Goal: Transaction & Acquisition: Purchase product/service

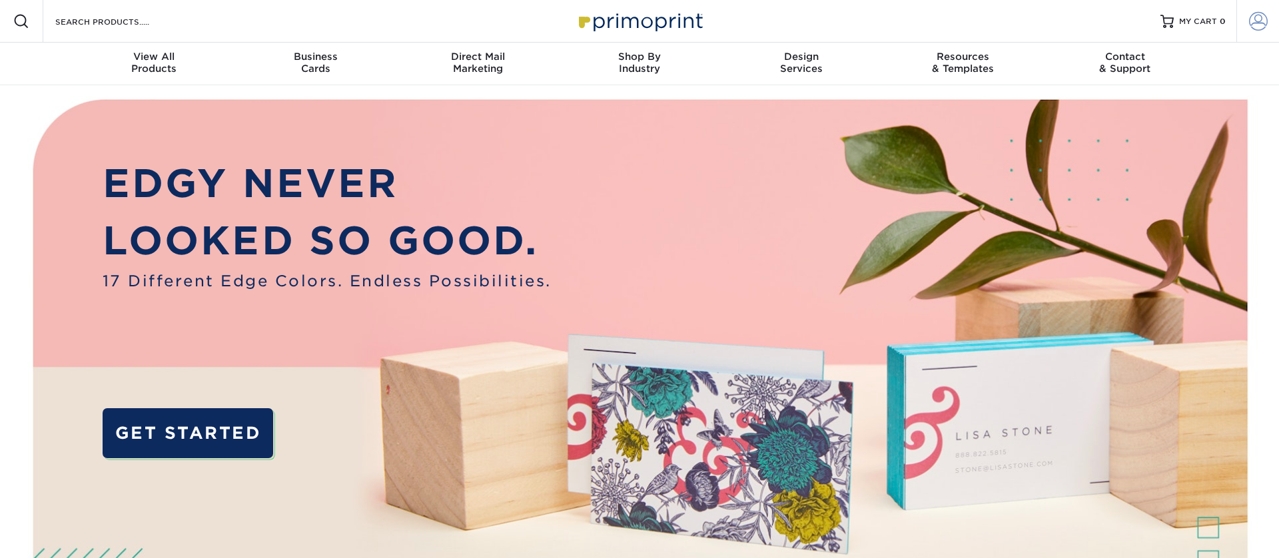
click at [1265, 26] on span at bounding box center [1258, 21] width 19 height 19
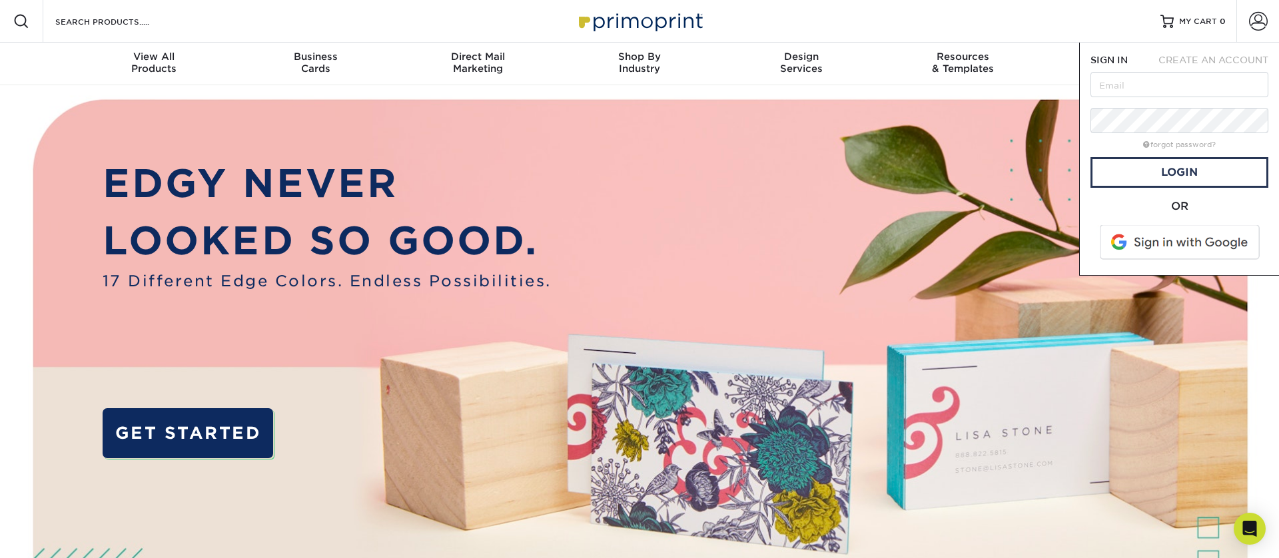
click at [1135, 246] on span at bounding box center [1181, 242] width 170 height 35
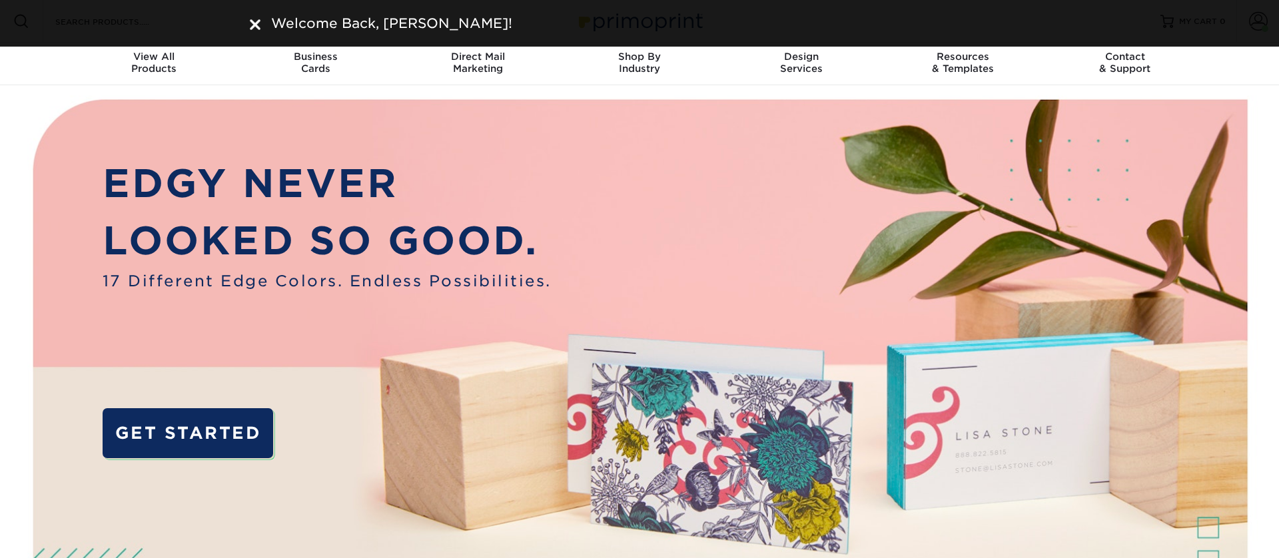
click at [252, 24] on img at bounding box center [255, 24] width 11 height 11
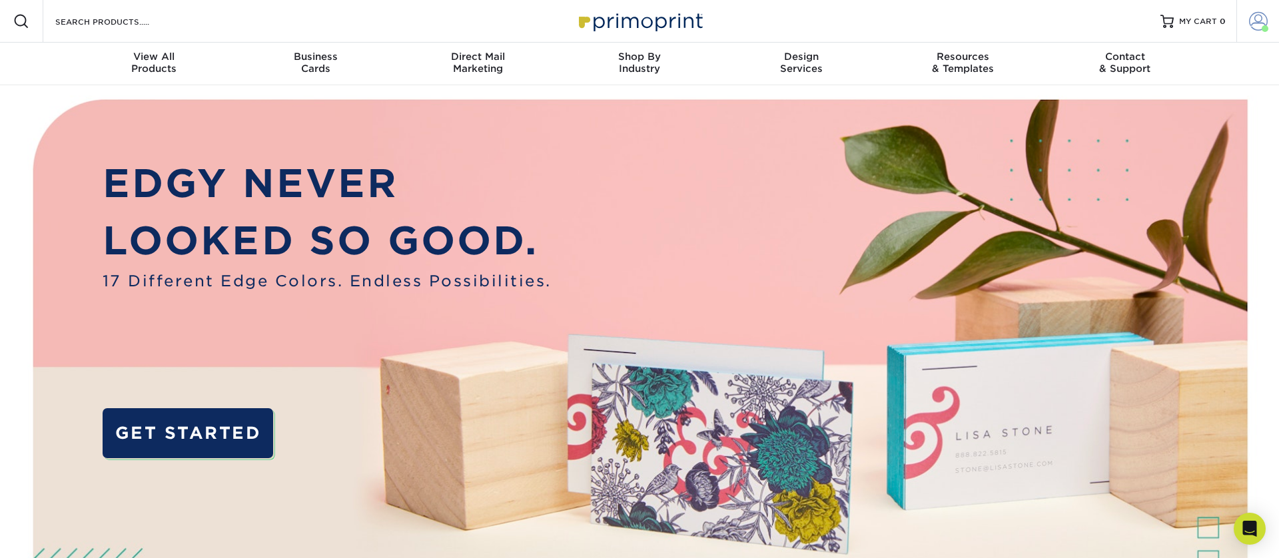
click at [1257, 23] on span at bounding box center [1258, 21] width 19 height 19
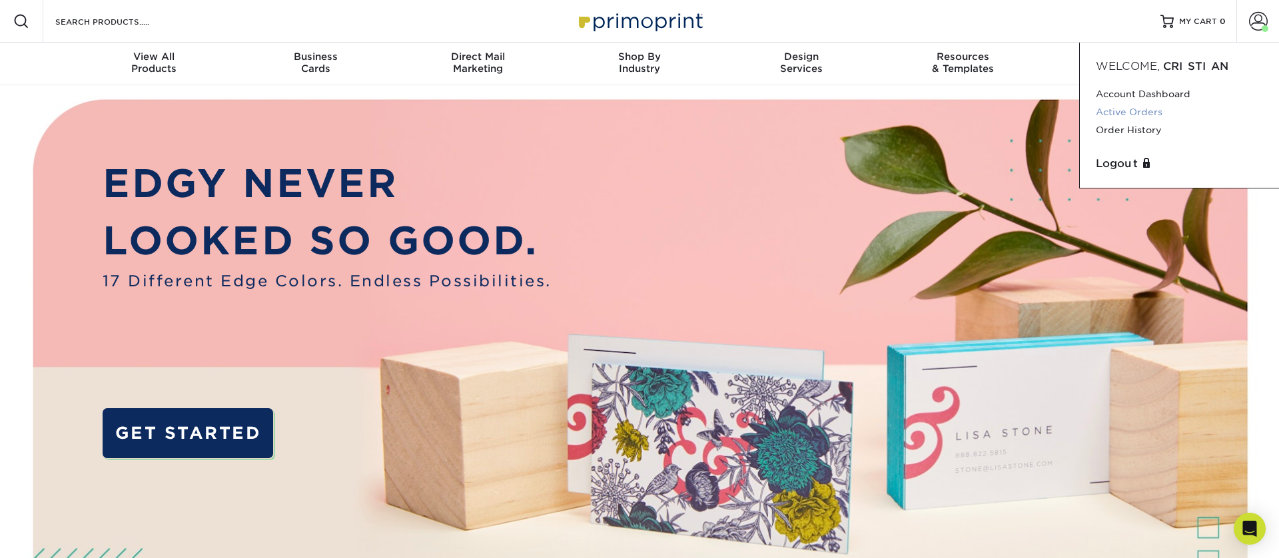
click at [1135, 114] on link "Active Orders" at bounding box center [1179, 112] width 167 height 18
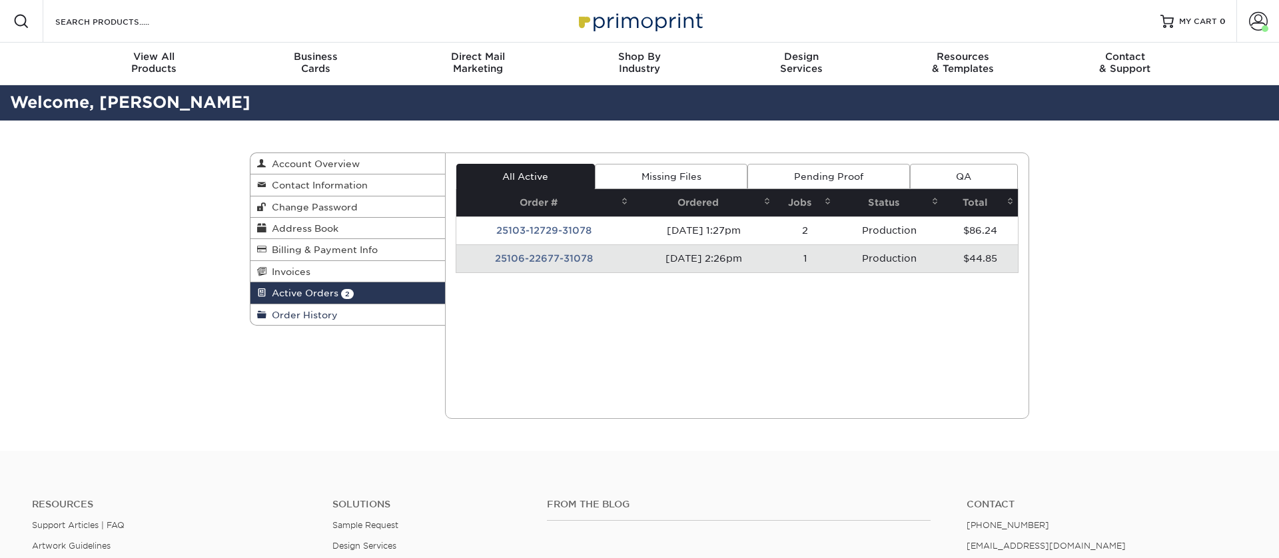
click at [384, 322] on link "Order History" at bounding box center [347, 314] width 194 height 21
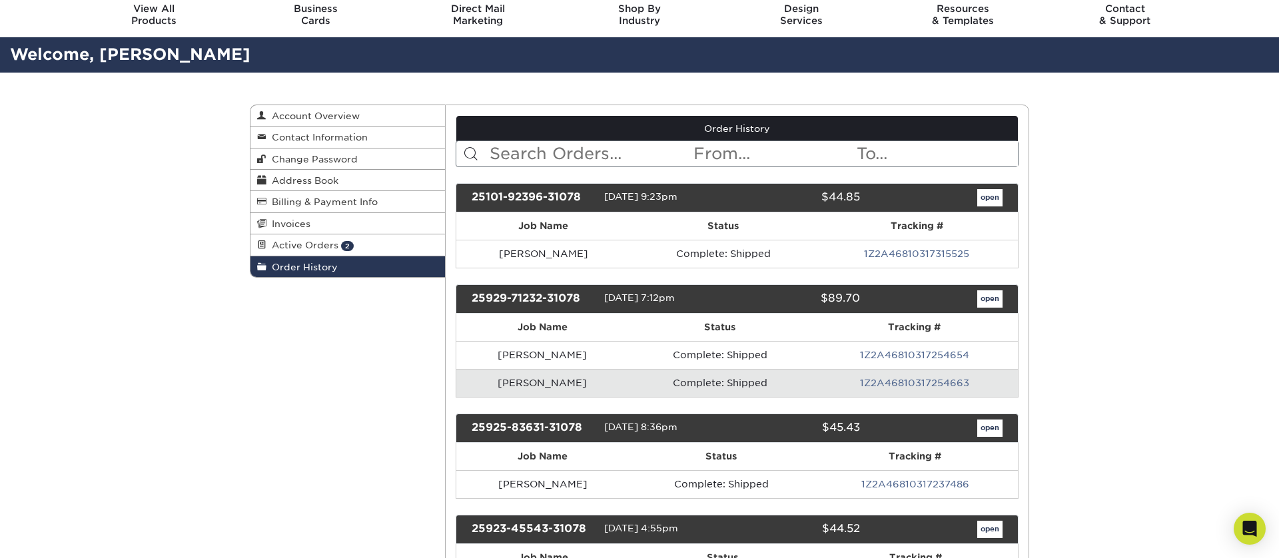
scroll to position [50, 0]
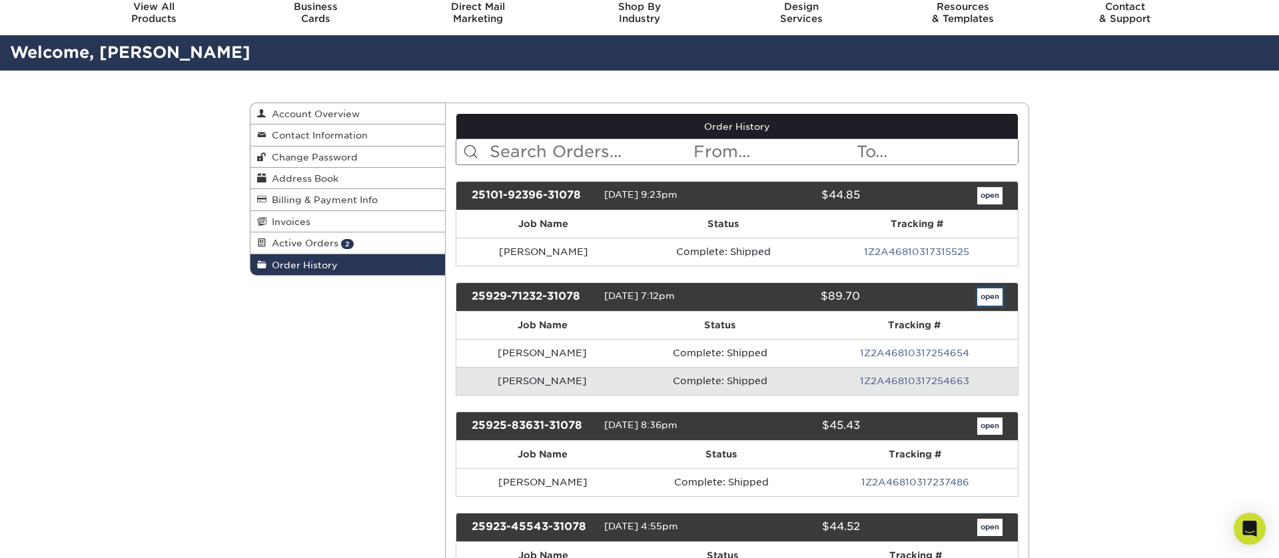
click at [987, 297] on link "open" at bounding box center [989, 296] width 25 height 17
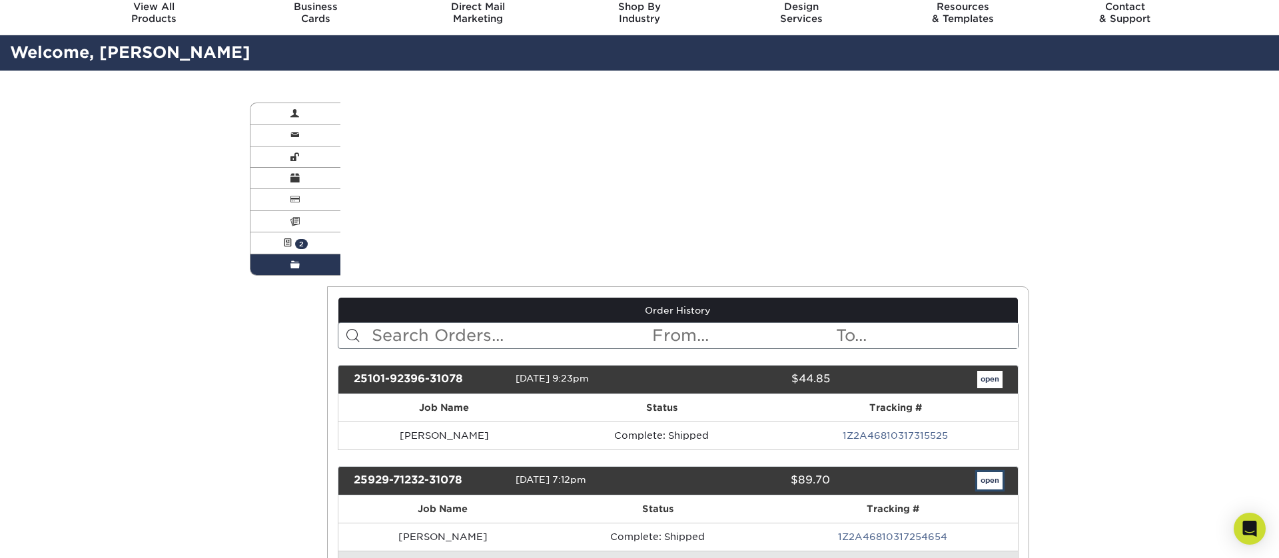
scroll to position [0, 0]
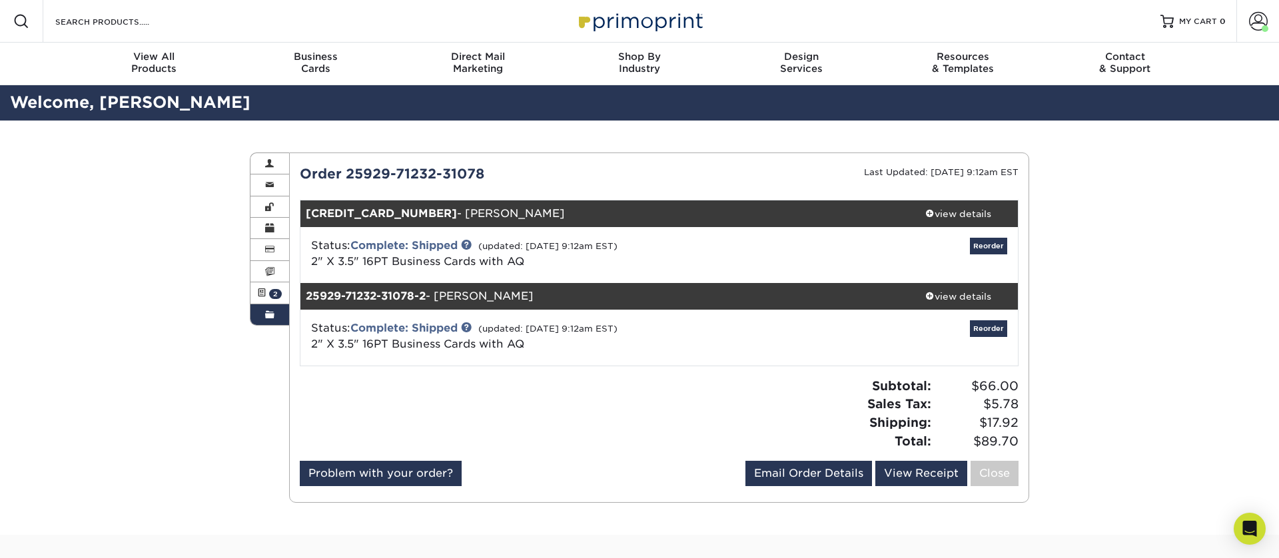
drag, startPoint x: 946, startPoint y: 297, endPoint x: 850, endPoint y: 326, distance: 100.3
click at [946, 297] on div "view details" at bounding box center [958, 296] width 120 height 13
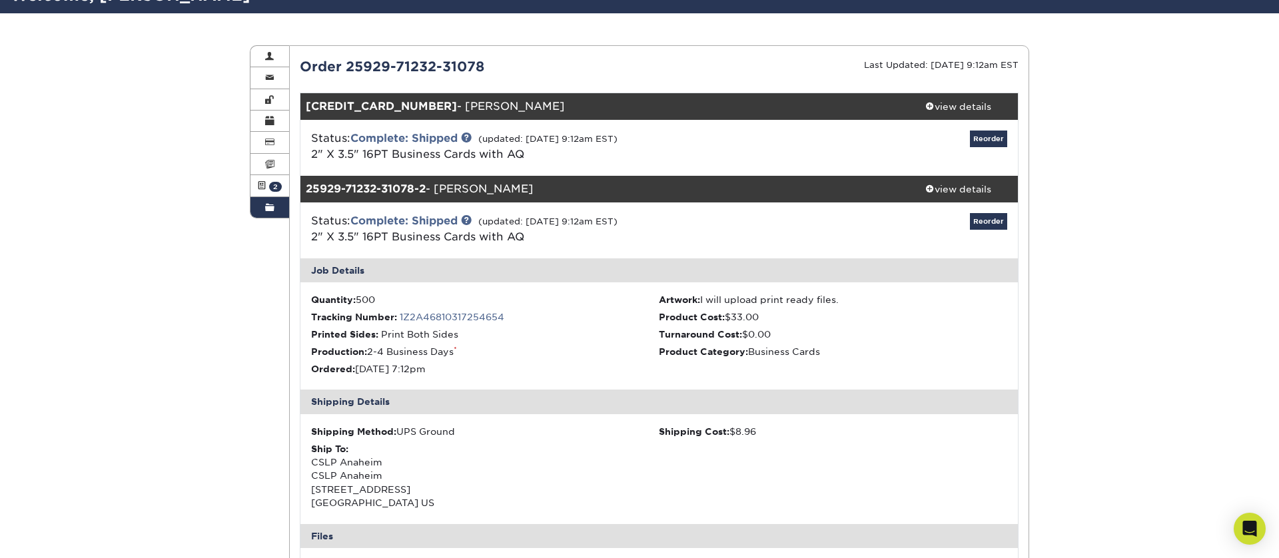
scroll to position [108, 0]
click at [424, 320] on link "1Z2A46810317254654" at bounding box center [452, 316] width 105 height 11
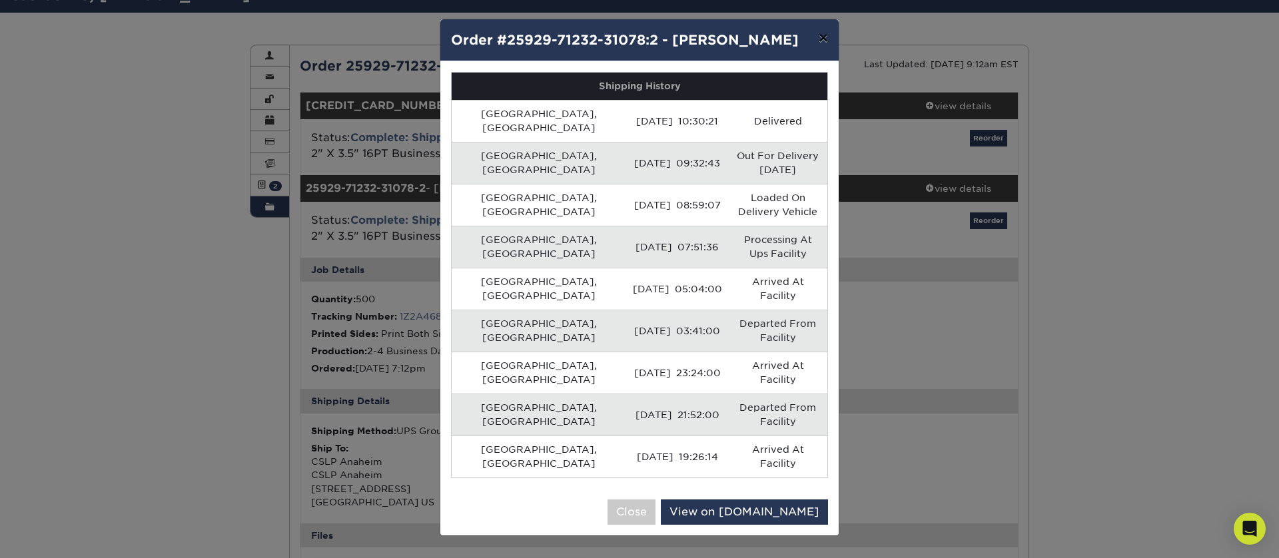
click at [826, 39] on button "×" at bounding box center [823, 37] width 31 height 37
click at [826, 39] on div "Order History Account Overview Contact Information Change Password Address Book…" at bounding box center [639, 534] width 799 height 1042
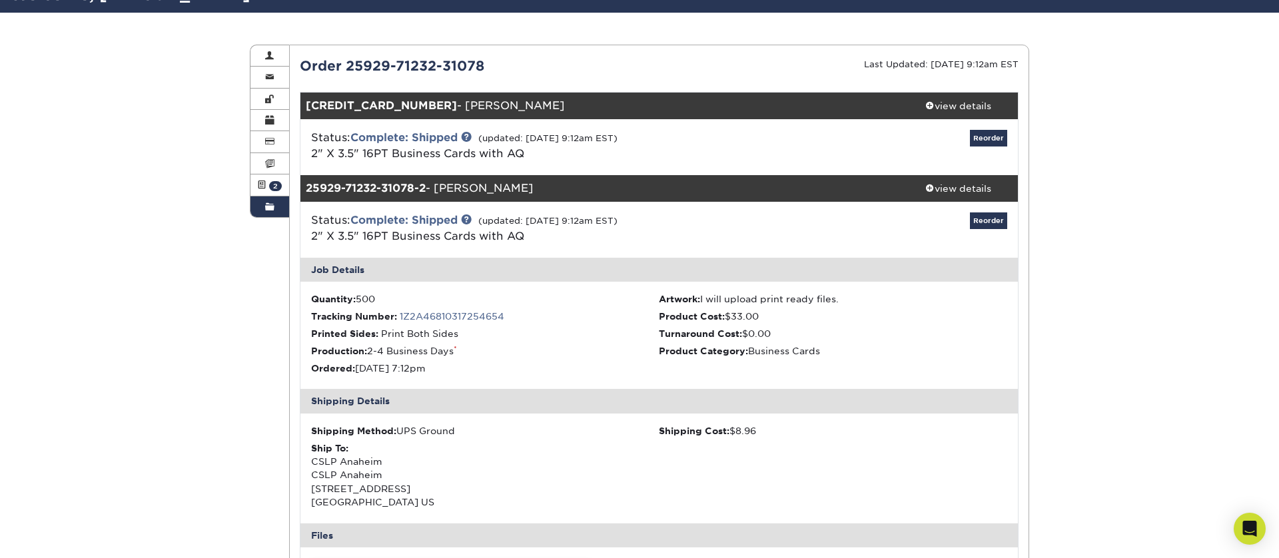
scroll to position [115, 0]
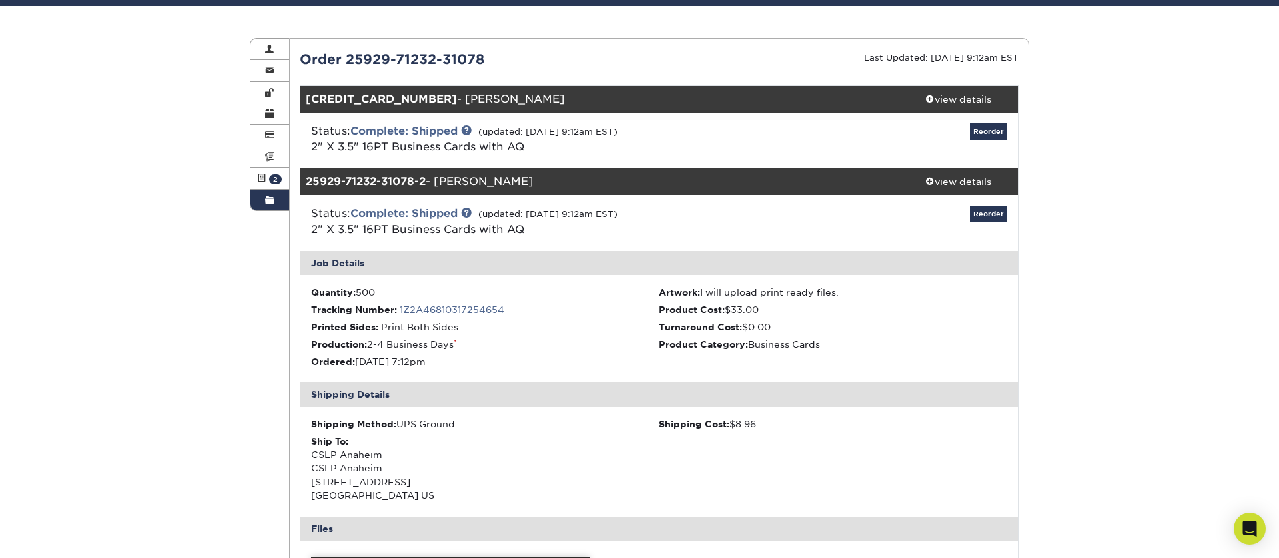
click at [1171, 174] on div "Order History Account Overview Contact Information Change Password Address Book…" at bounding box center [639, 527] width 1279 height 1042
click at [282, 190] on link "Order History" at bounding box center [269, 200] width 39 height 21
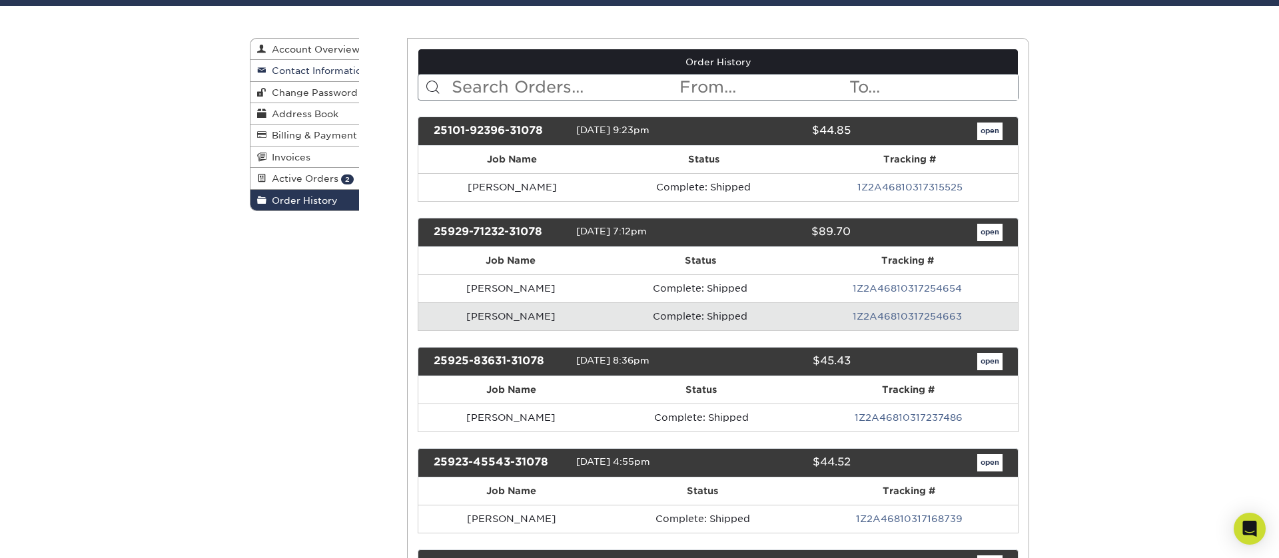
scroll to position [0, 0]
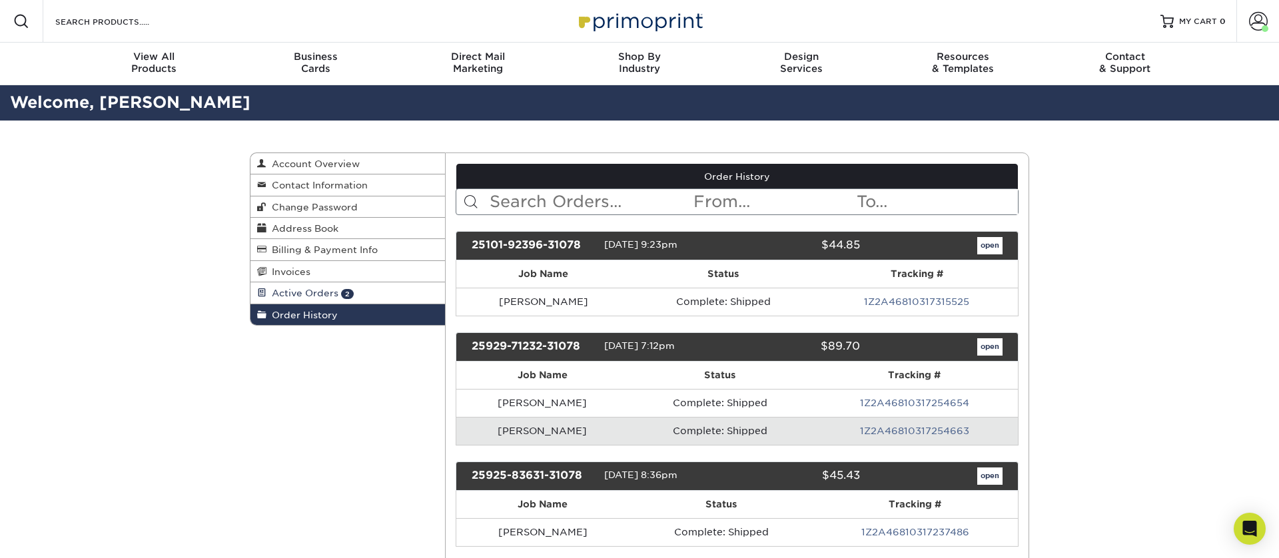
click at [310, 296] on span "Active Orders" at bounding box center [302, 293] width 72 height 11
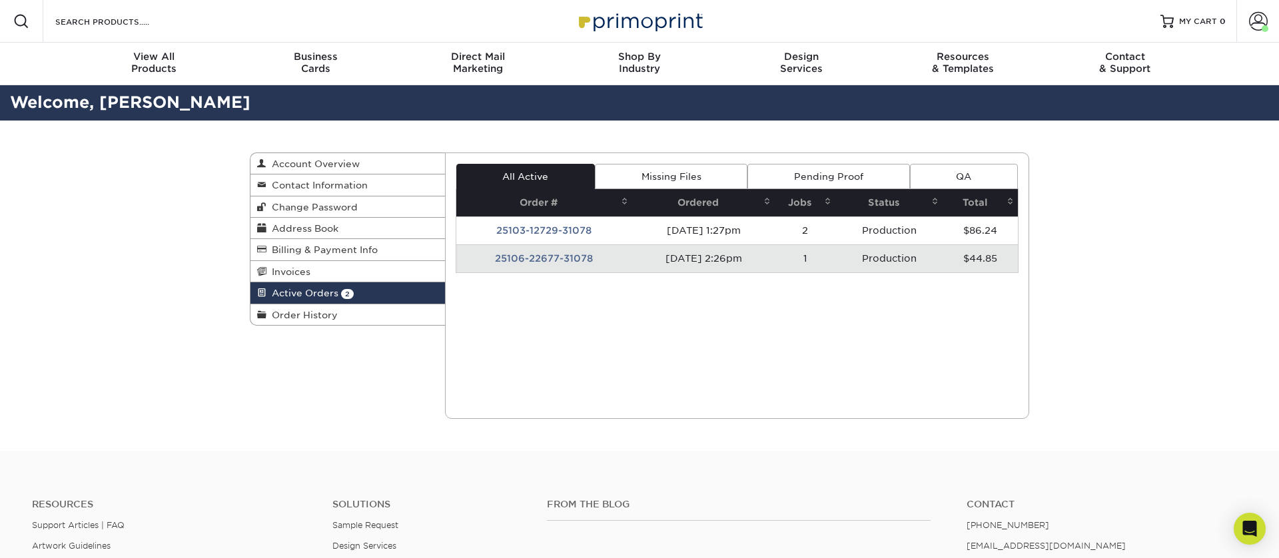
drag, startPoint x: 414, startPoint y: 382, endPoint x: 410, endPoint y: 362, distance: 19.9
click at [415, 377] on div "Active Orders Account Overview Contact Information Change Password Address Book…" at bounding box center [639, 286] width 799 height 330
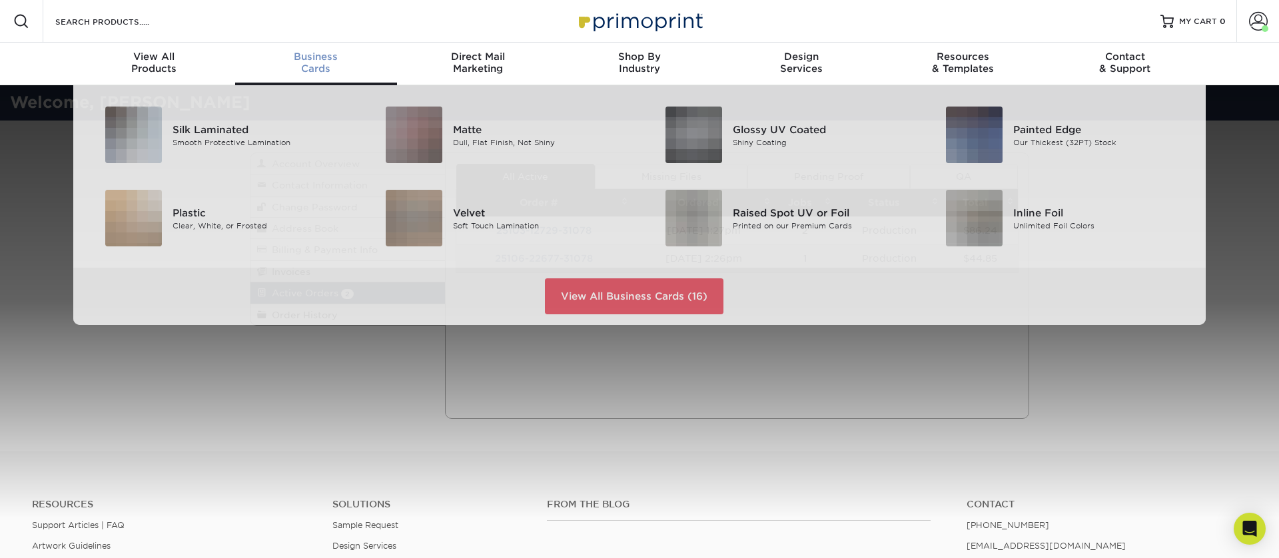
click at [317, 68] on div "Business Cards" at bounding box center [316, 63] width 162 height 24
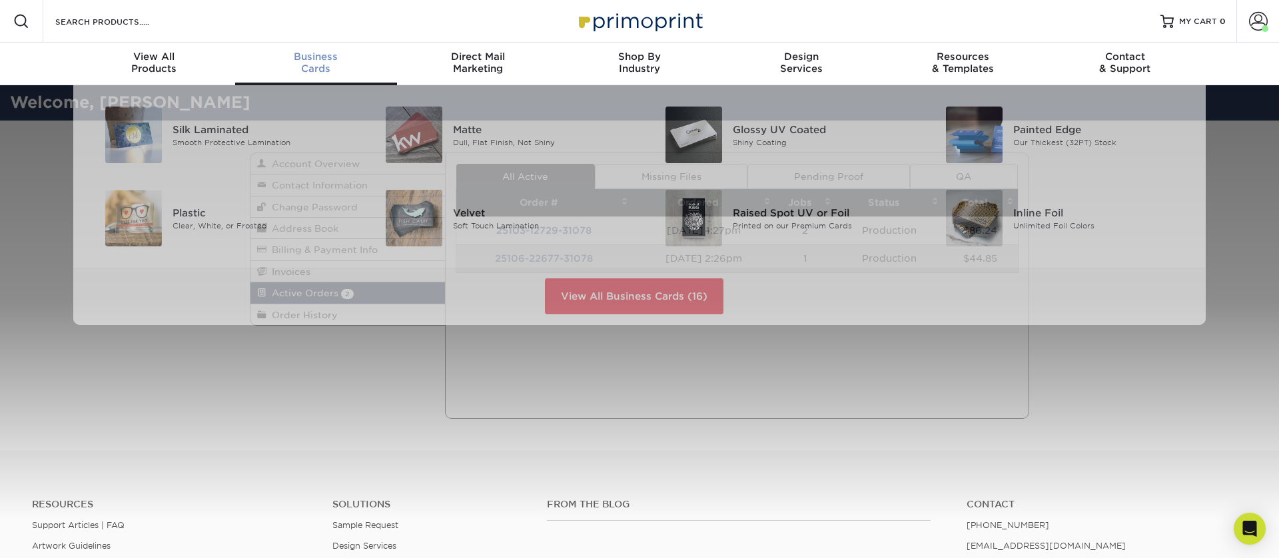
click at [316, 75] on link "Business Cards" at bounding box center [316, 64] width 162 height 43
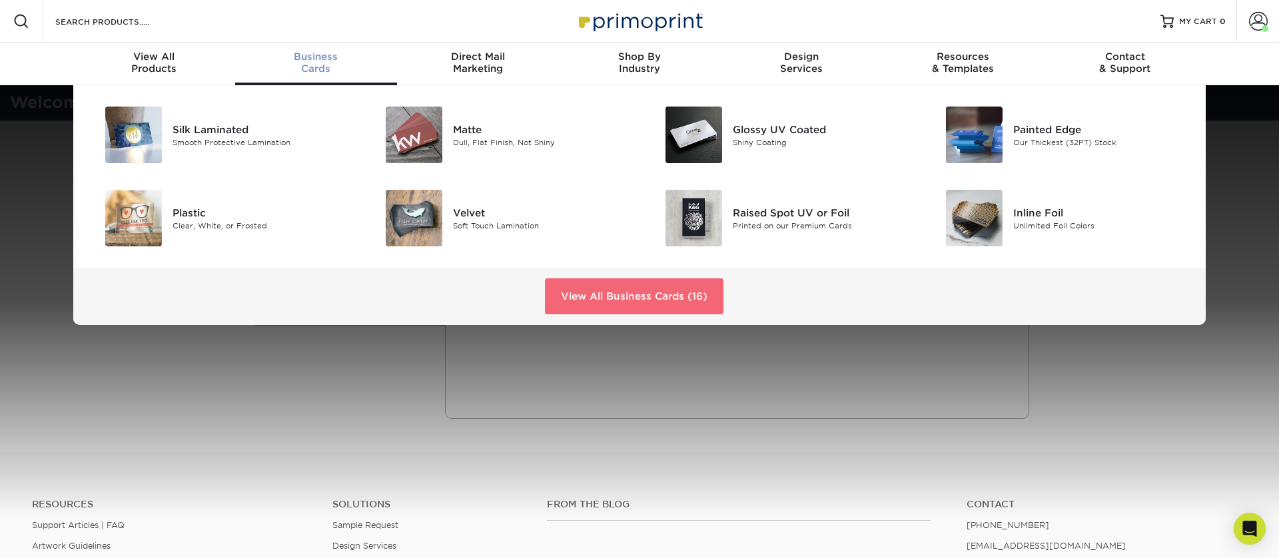
click at [587, 290] on link "View All Business Cards (16)" at bounding box center [634, 296] width 178 height 36
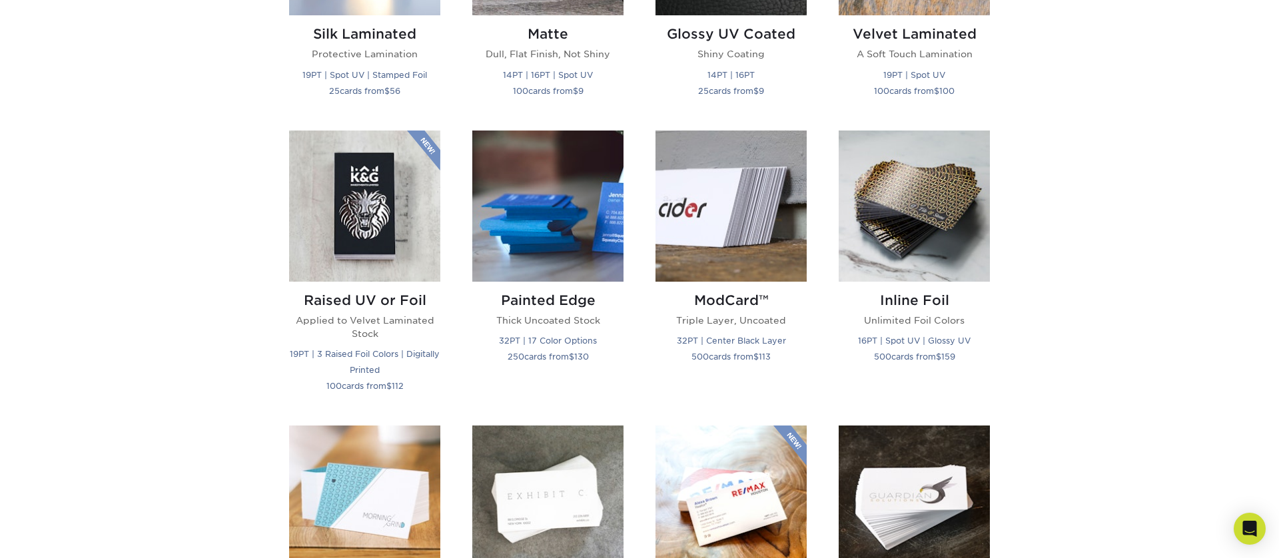
scroll to position [959, 0]
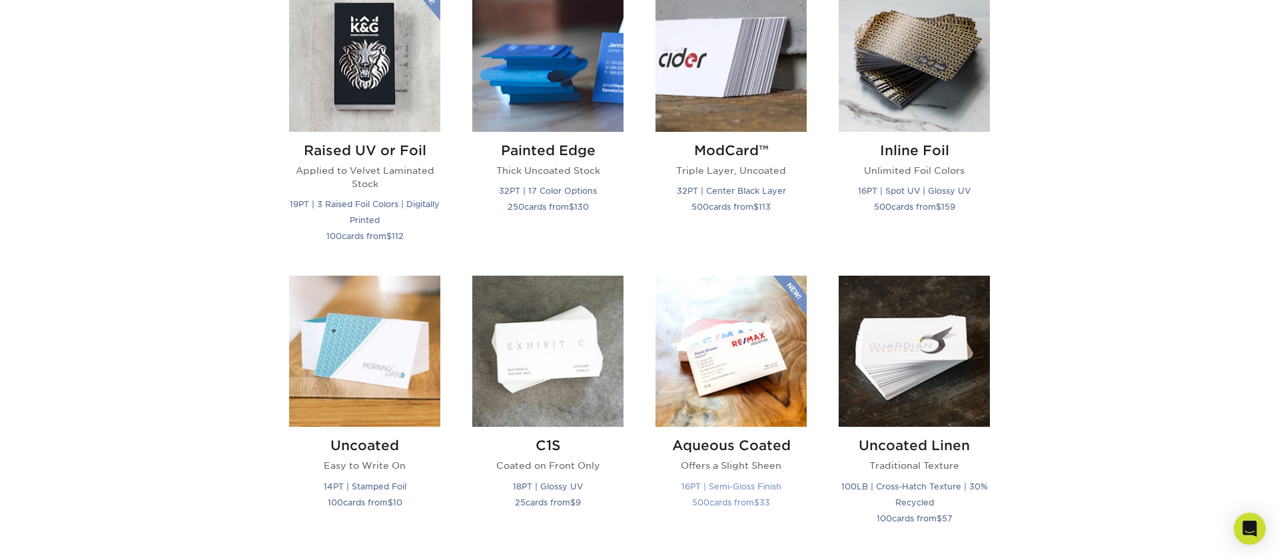
click at [735, 376] on img at bounding box center [730, 351] width 151 height 151
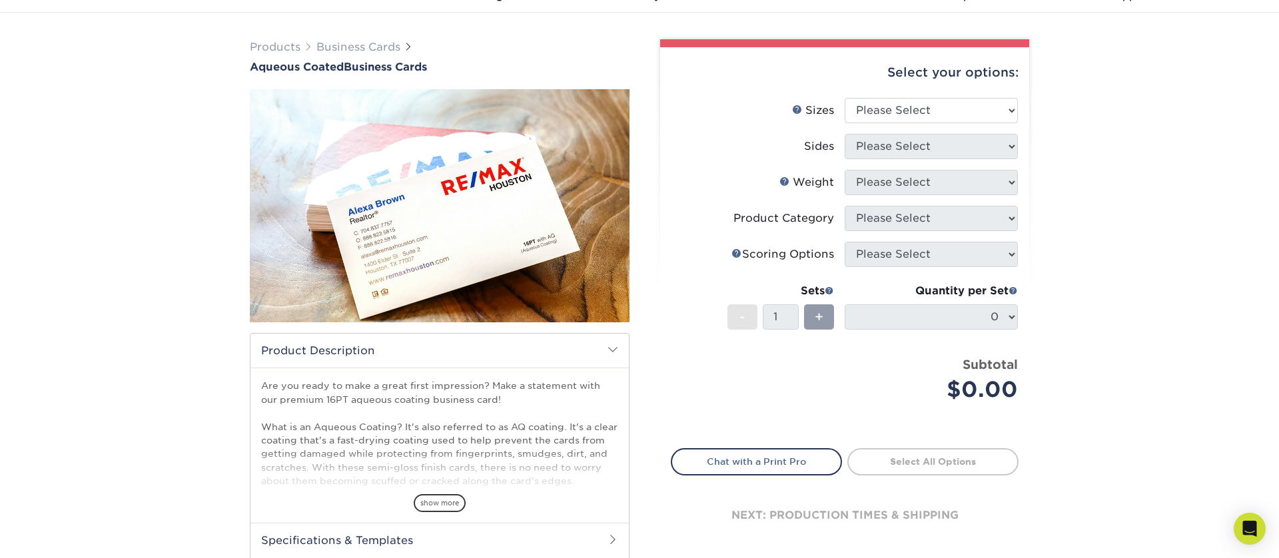
scroll to position [33, 0]
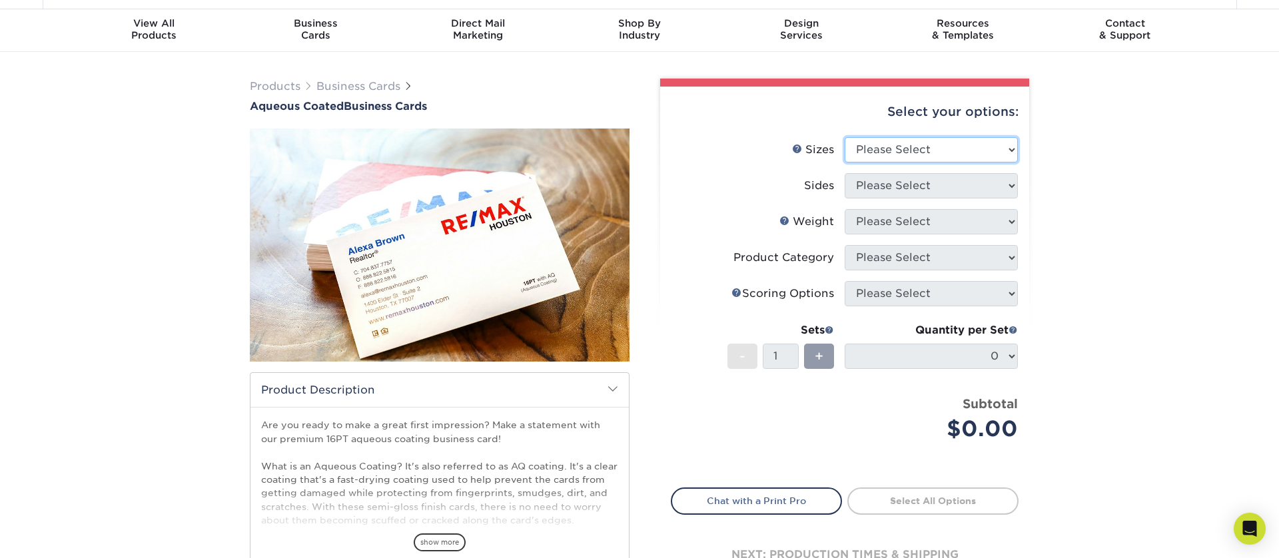
click at [896, 141] on select "Please Select 1.5" x 3.5" - Mini 1.75" x 3.5" - Mini 2" x 3" - Mini 2" x 3.5" -…" at bounding box center [930, 149] width 173 height 25
click at [844, 137] on select "Please Select 1.5" x 3.5" - Mini 1.75" x 3.5" - Mini 2" x 3" - Mini 2" x 3.5" -…" at bounding box center [930, 149] width 173 height 25
click at [891, 152] on select "Please Select 1.5" x 3.5" - Mini 1.75" x 3.5" - Mini 2" x 3" - Mini 2" x 3.5" -…" at bounding box center [930, 149] width 173 height 25
select select "2.00x3.50"
click at [844, 137] on select "Please Select 1.5" x 3.5" - Mini 1.75" x 3.5" - Mini 2" x 3" - Mini 2" x 3.5" -…" at bounding box center [930, 149] width 173 height 25
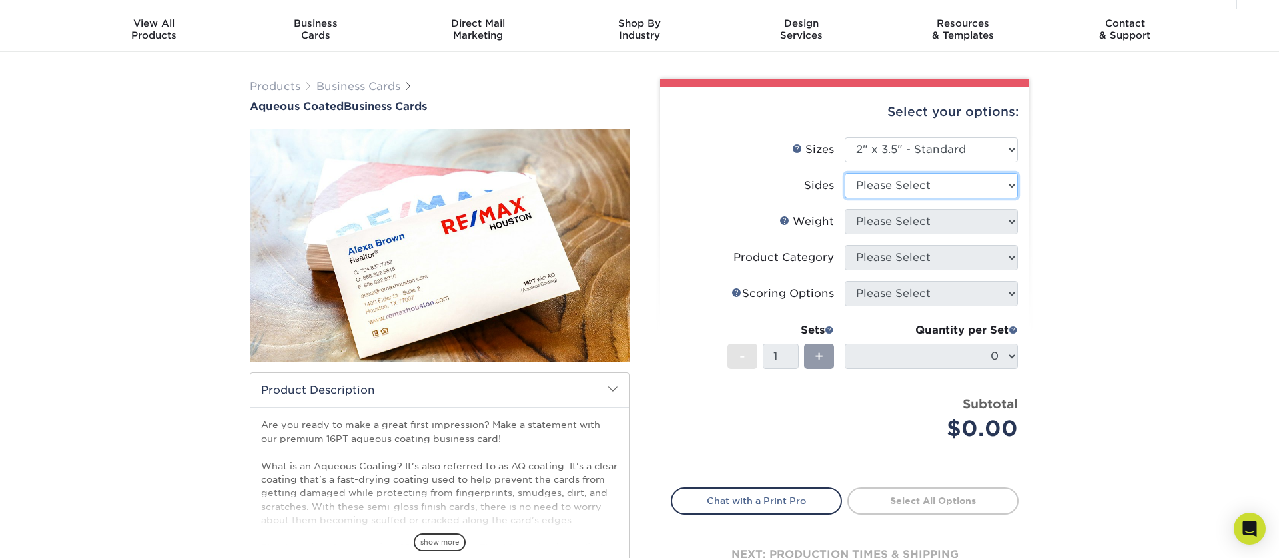
click at [892, 183] on select "Please Select Print Both Sides Print Front Only" at bounding box center [930, 185] width 173 height 25
select select "13abbda7-1d64-4f25-8bb2-c179b224825d"
click at [844, 173] on select "Please Select Print Both Sides Print Front Only" at bounding box center [930, 185] width 173 height 25
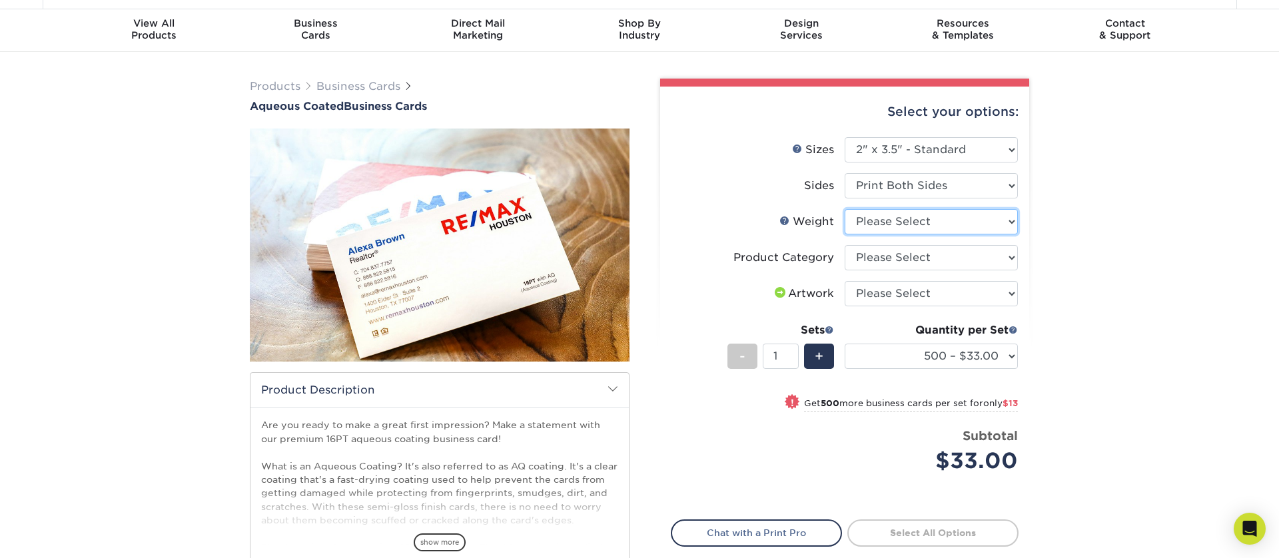
click at [898, 222] on select "Please Select 16PT" at bounding box center [930, 221] width 173 height 25
select select "16PT"
click at [844, 209] on select "Please Select 16PT" at bounding box center [930, 221] width 173 height 25
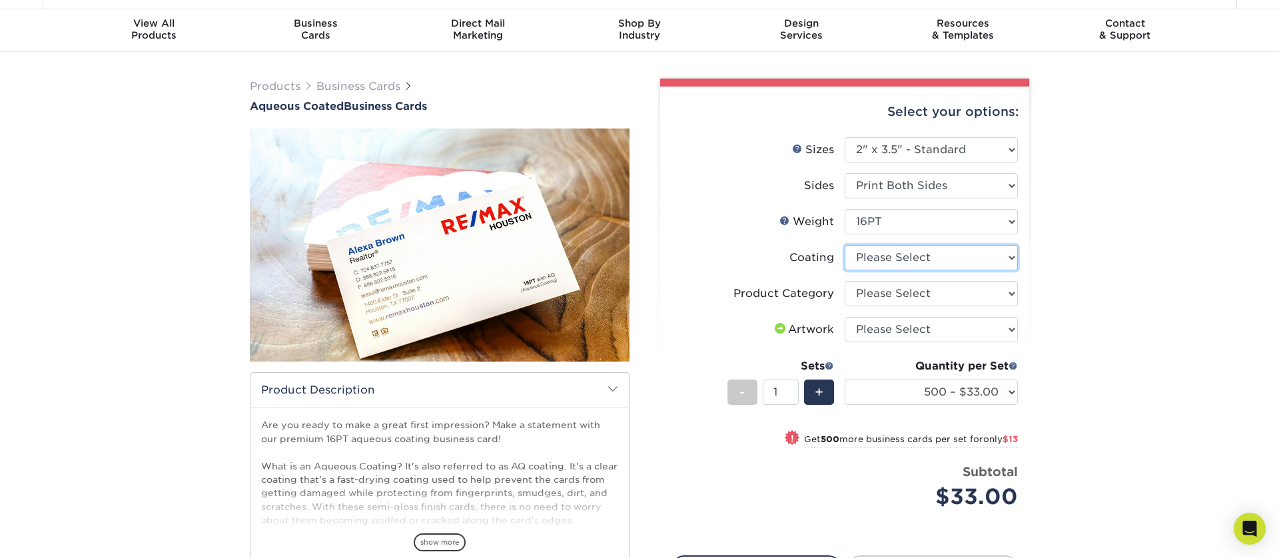
click at [896, 264] on select at bounding box center [930, 257] width 173 height 25
select select "d41dab50-ff65-4f4f-bb17-2afe4d36ae33"
click at [844, 245] on select at bounding box center [930, 257] width 173 height 25
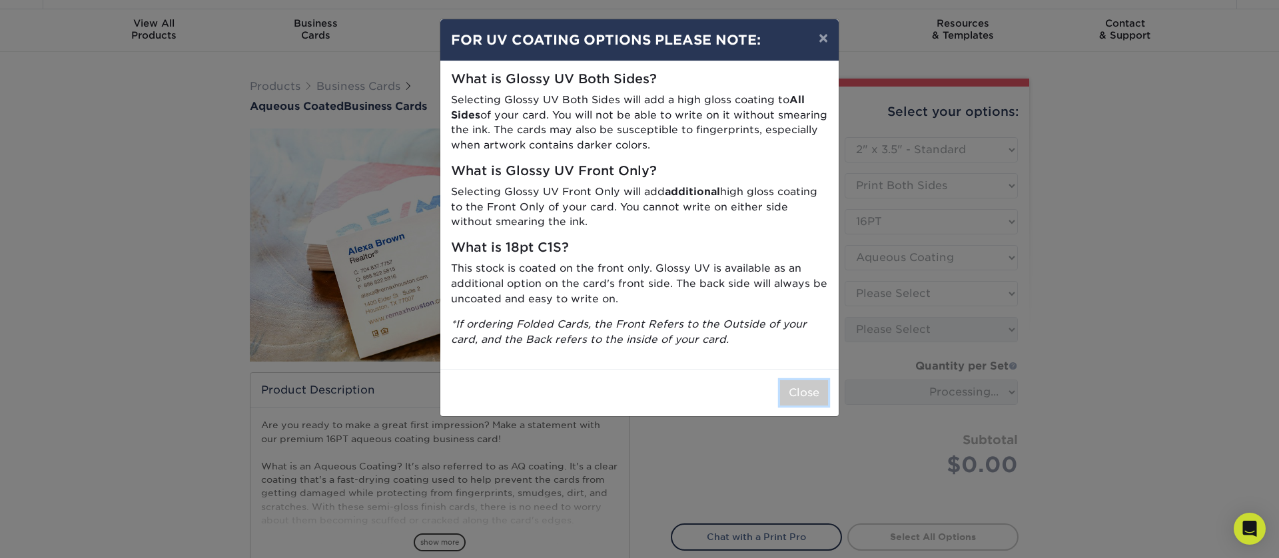
click at [802, 392] on button "Close" at bounding box center [804, 392] width 48 height 25
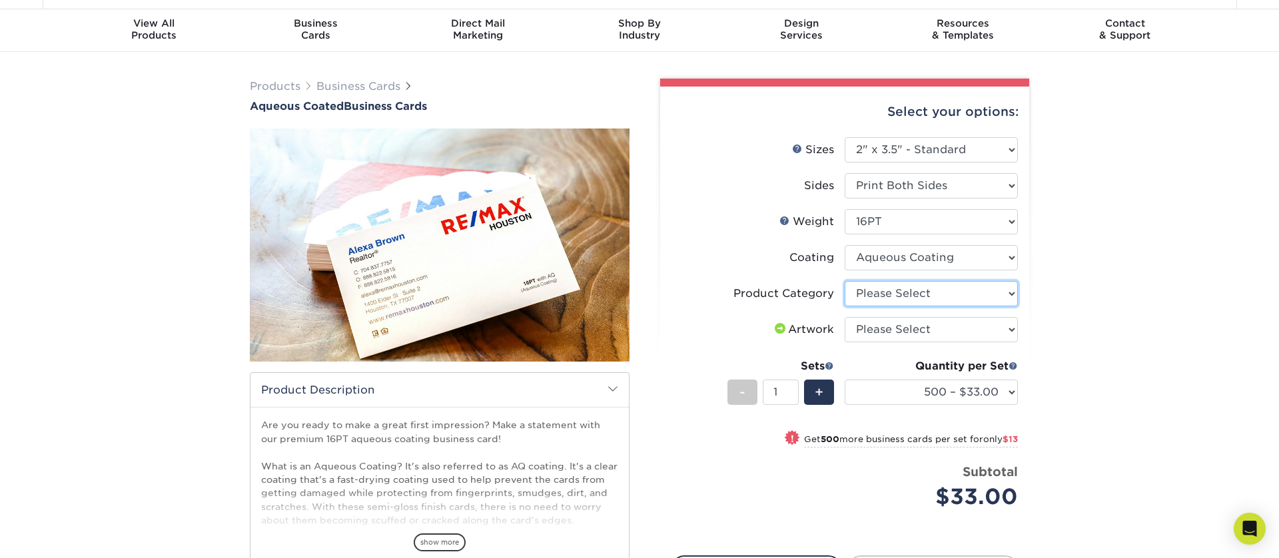
click at [882, 294] on select "Please Select Business Cards" at bounding box center [930, 293] width 173 height 25
select select "3b5148f1-0588-4f88-a218-97bcfdce65c1"
click at [844, 281] on select "Please Select Business Cards" at bounding box center [930, 293] width 173 height 25
click at [879, 330] on select "Please Select I will upload files I need a design - $100" at bounding box center [930, 329] width 173 height 25
select select "upload"
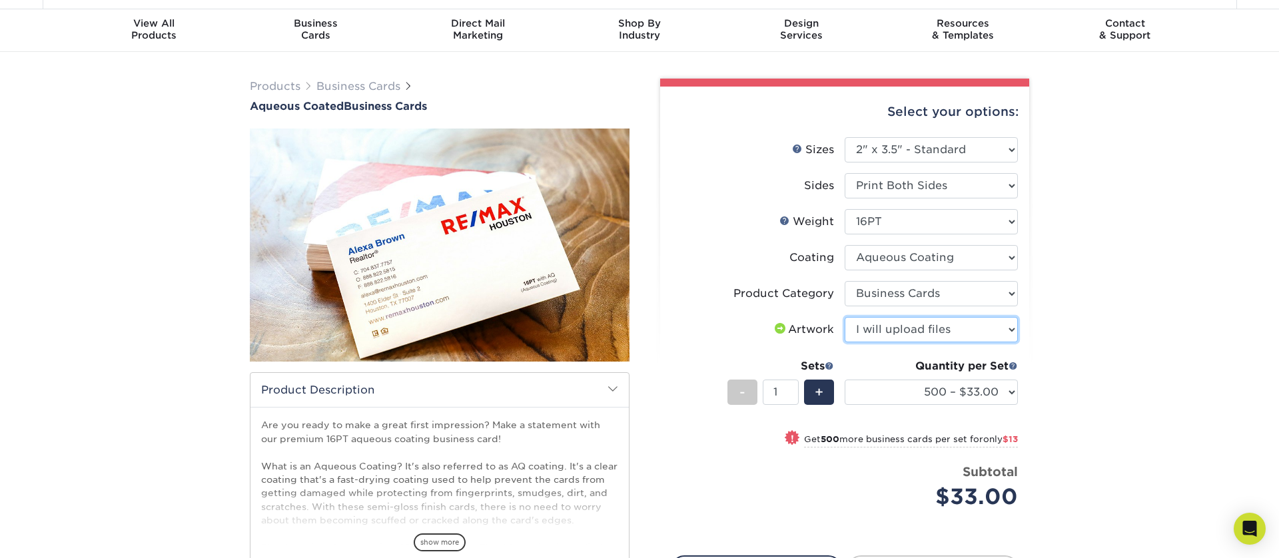
click at [844, 317] on select "Please Select I will upload files I need a design - $100" at bounding box center [930, 329] width 173 height 25
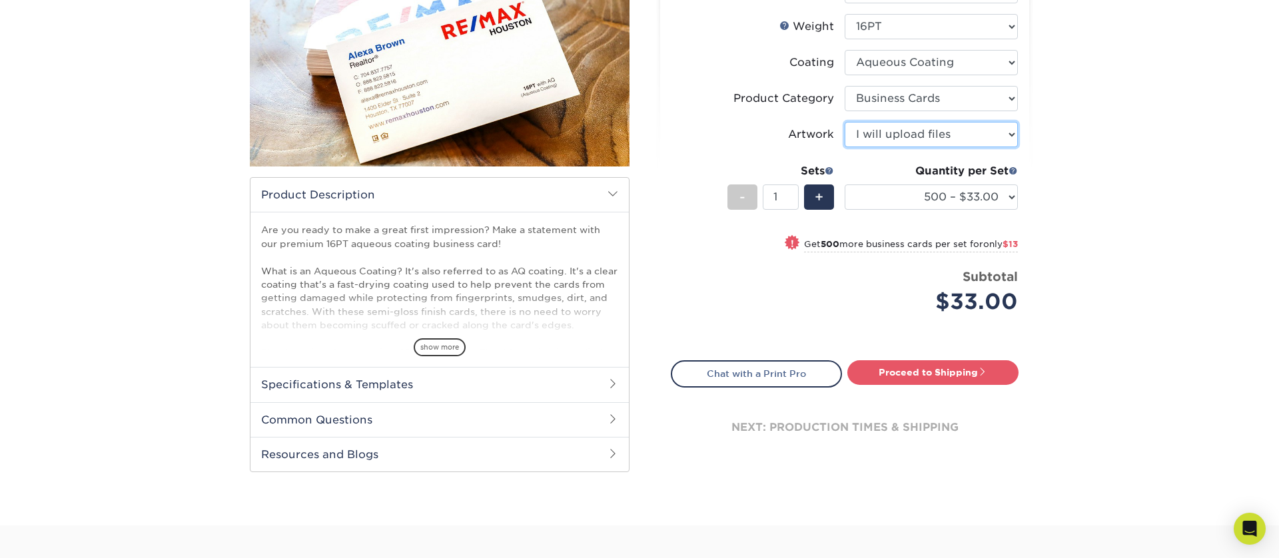
scroll to position [246, 0]
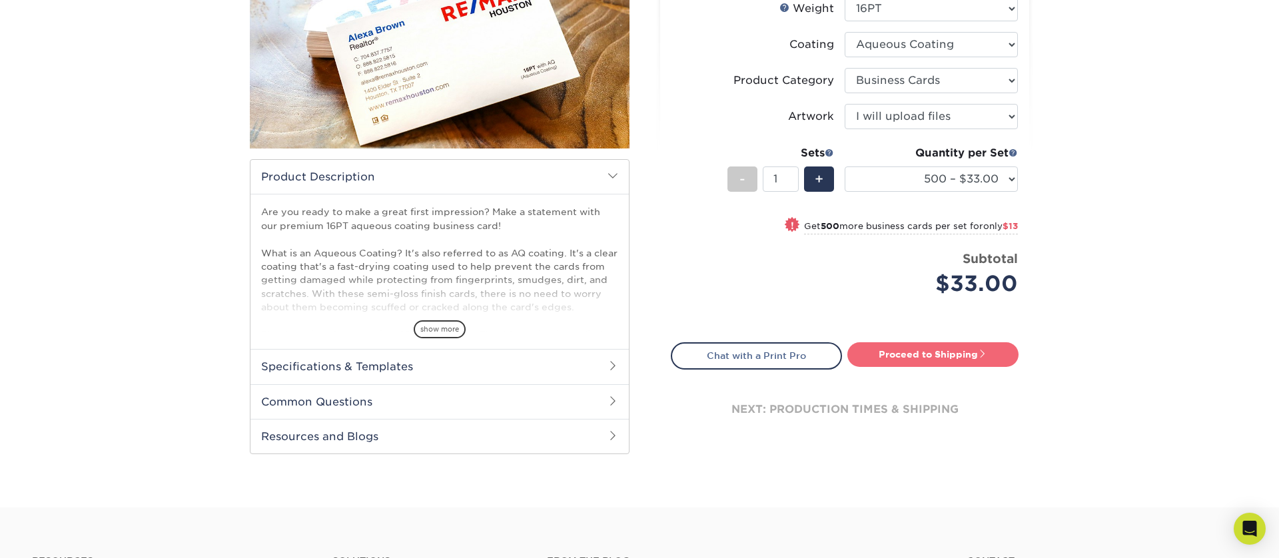
click at [894, 349] on link "Proceed to Shipping" at bounding box center [932, 354] width 171 height 24
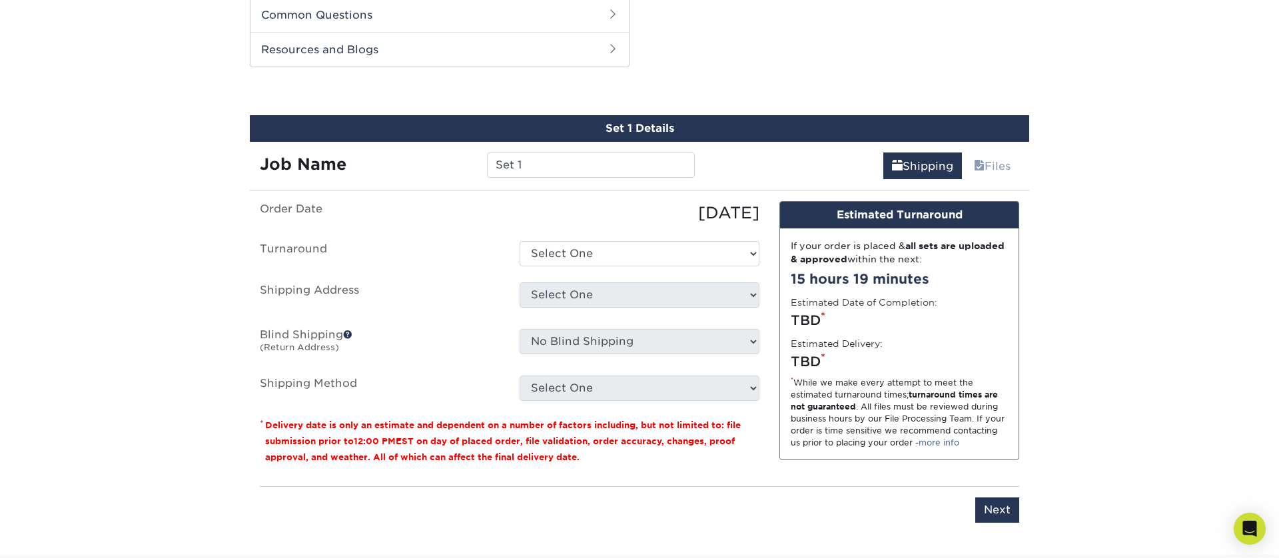
scroll to position [635, 0]
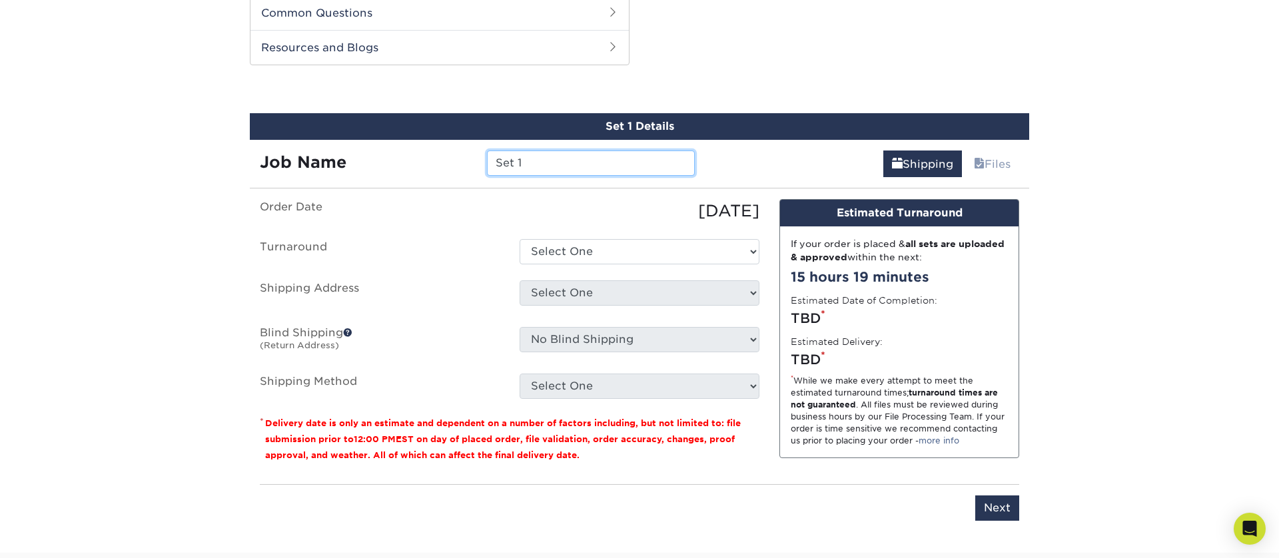
drag, startPoint x: 551, startPoint y: 159, endPoint x: 376, endPoint y: 152, distance: 175.3
click at [376, 152] on div "Job Name Set 1" at bounding box center [477, 163] width 455 height 25
type input "Fernando Gonzalez"
click at [568, 260] on select "Select One 2-4 Business Days 2 Day Next Business Day" at bounding box center [639, 251] width 240 height 25
select select "6247fa13-6ec4-4bd5-81ce-27fae4b5d043"
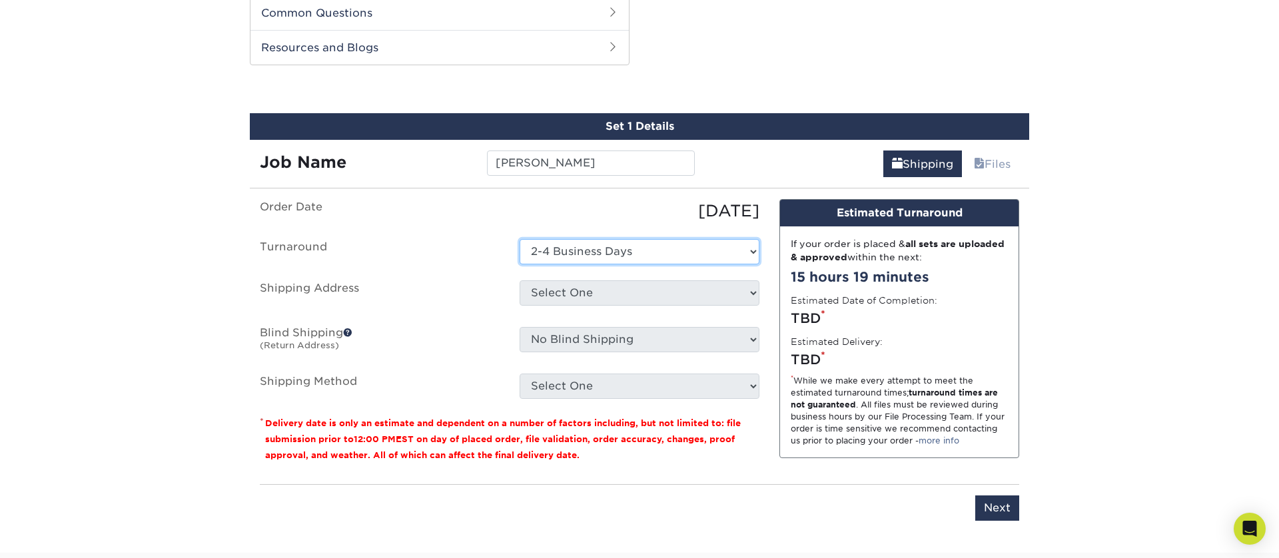
click at [519, 239] on select "Select One 2-4 Business Days 2 Day Next Business Day" at bounding box center [639, 251] width 240 height 25
click at [577, 290] on select "Select One 176 S Mountain View Abraham Romero ACO GENERAL CONSTRUCTION Adrian M…" at bounding box center [639, 292] width 240 height 25
select select "281157"
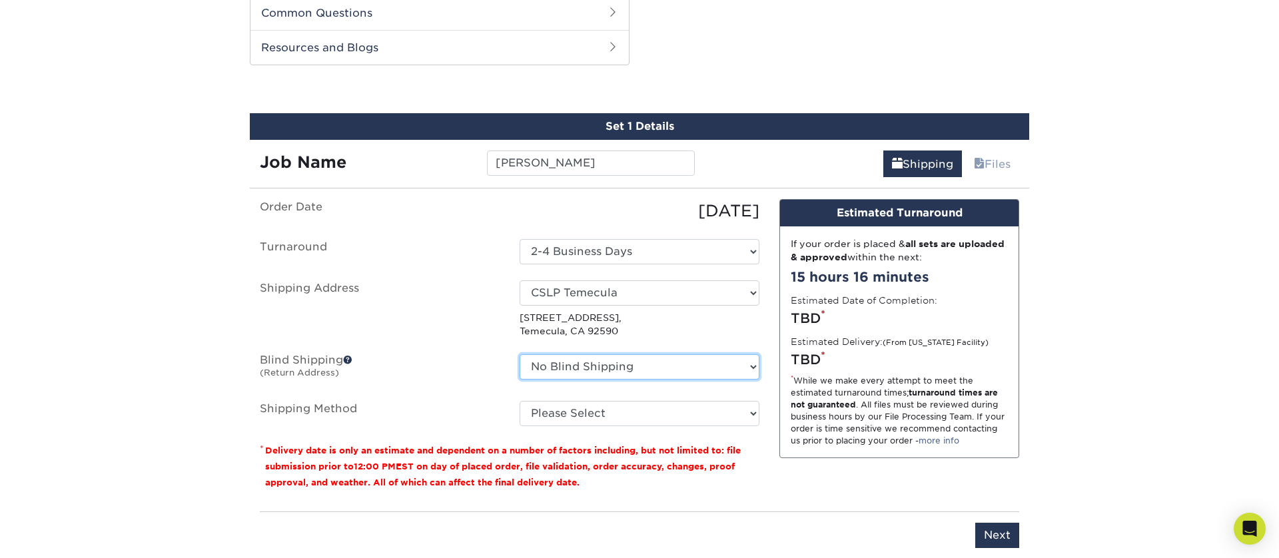
click at [613, 367] on select "No Blind Shipping 176 S Mountain View Abraham Romero ACO GENERAL CONSTRUCTION A…" at bounding box center [639, 366] width 240 height 25
click at [580, 410] on select "Please Select Ground Shipping (+$8.96) 3 Day Shipping Service (+$15.36) 2 Day A…" at bounding box center [639, 413] width 240 height 25
select select "03"
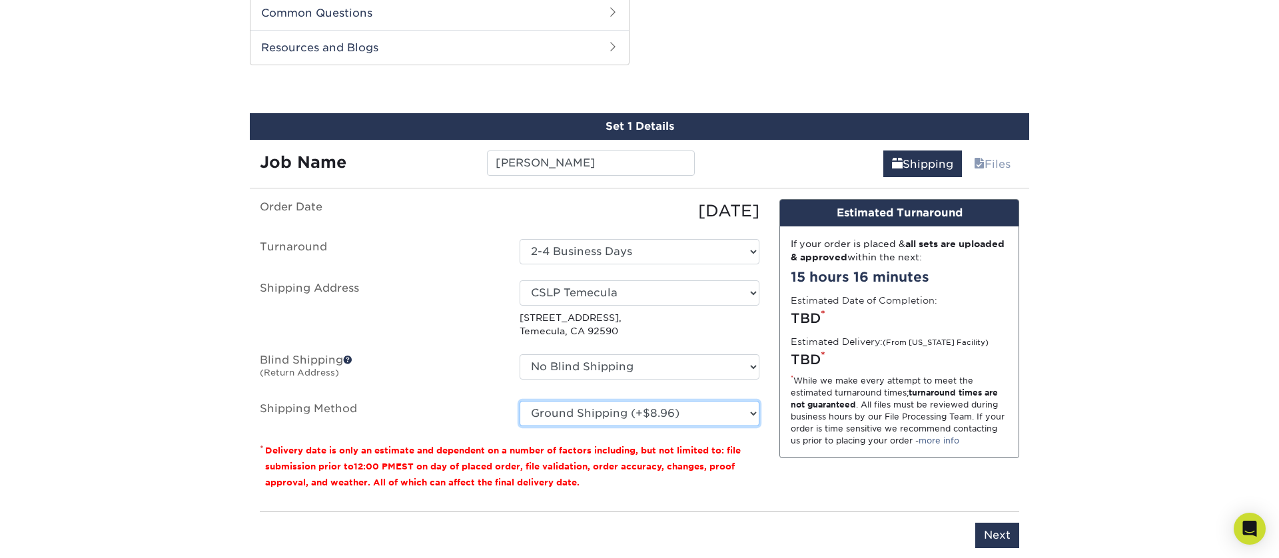
click at [519, 401] on select "Please Select Ground Shipping (+$8.96) 3 Day Shipping Service (+$15.36) 2 Day A…" at bounding box center [639, 413] width 240 height 25
click at [1160, 452] on div "Products Business Cards Aqueous Coated Business Cards show more $" at bounding box center [639, 15] width 1279 height 1130
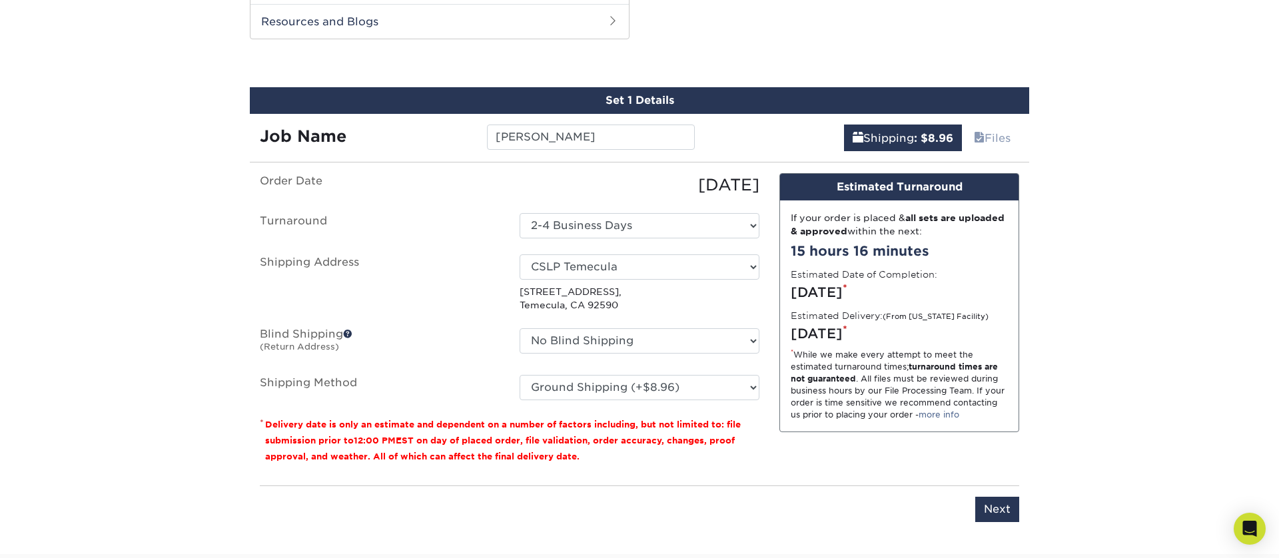
scroll to position [665, 0]
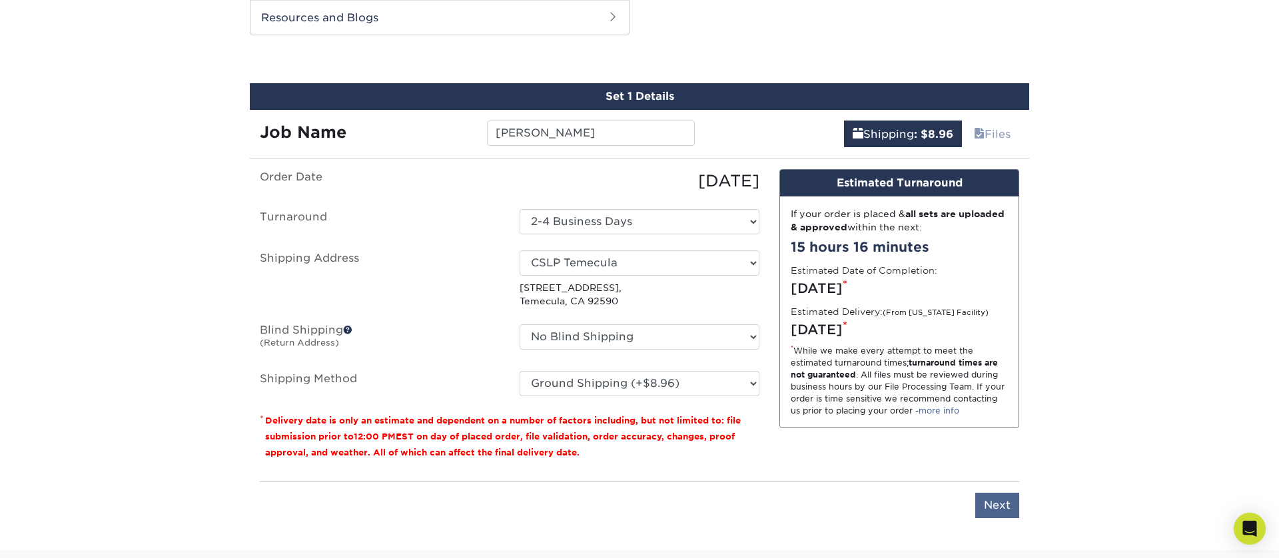
drag, startPoint x: 957, startPoint y: 494, endPoint x: 1009, endPoint y: 508, distance: 53.8
click at [962, 495] on div "Please enter job name and select desired turnaround time, shipping address and …" at bounding box center [639, 499] width 759 height 37
click at [1010, 509] on input "Next" at bounding box center [997, 505] width 44 height 25
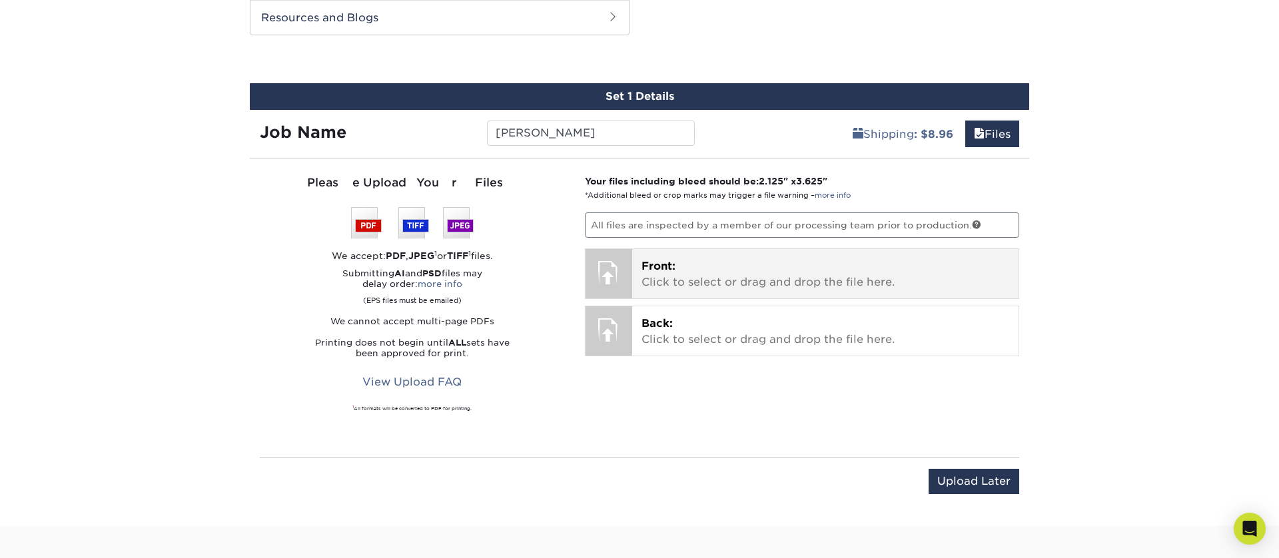
click at [737, 281] on p "Front: Click to select or drag and drop the file here." at bounding box center [825, 274] width 368 height 32
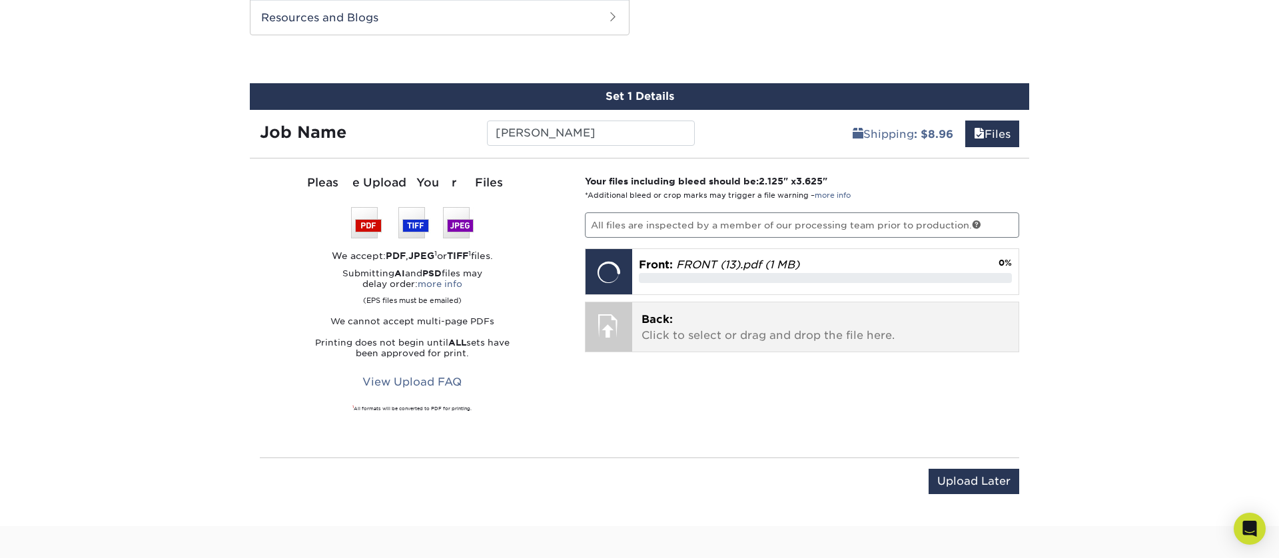
click at [672, 316] on p "Back: Click to select or drag and drop the file here." at bounding box center [825, 328] width 368 height 32
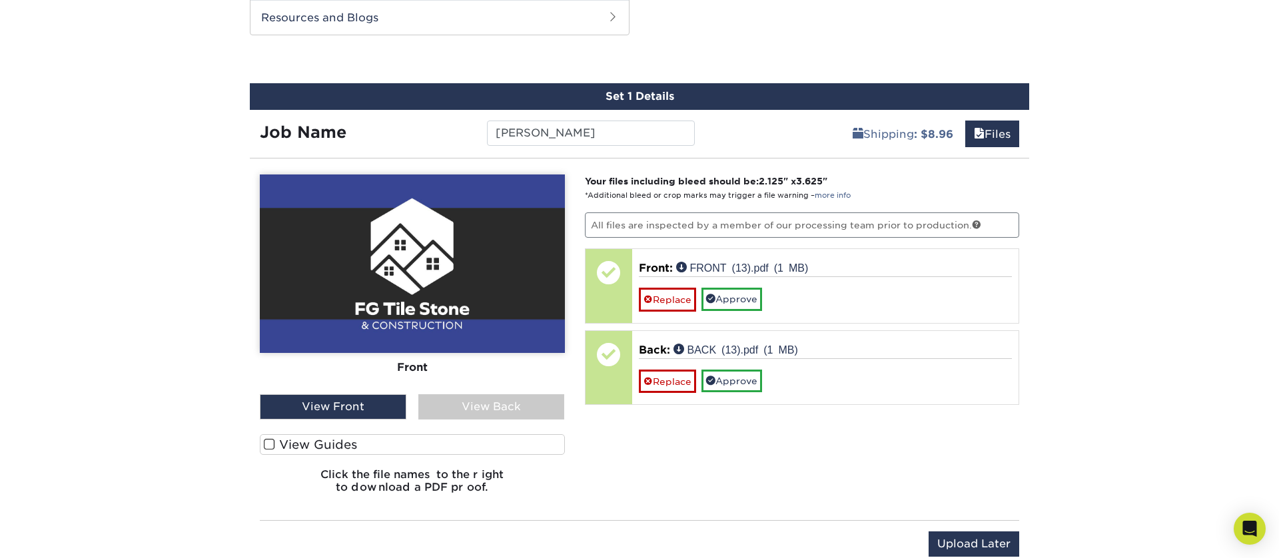
click at [485, 400] on div "View Back" at bounding box center [491, 406] width 147 height 25
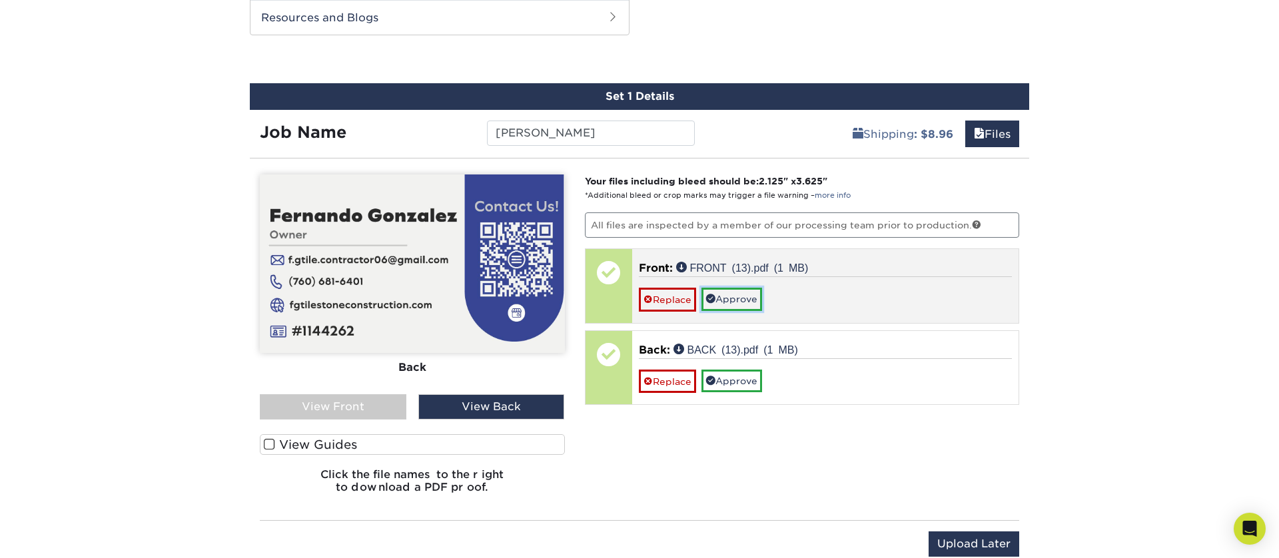
click at [747, 298] on link "Approve" at bounding box center [731, 299] width 61 height 23
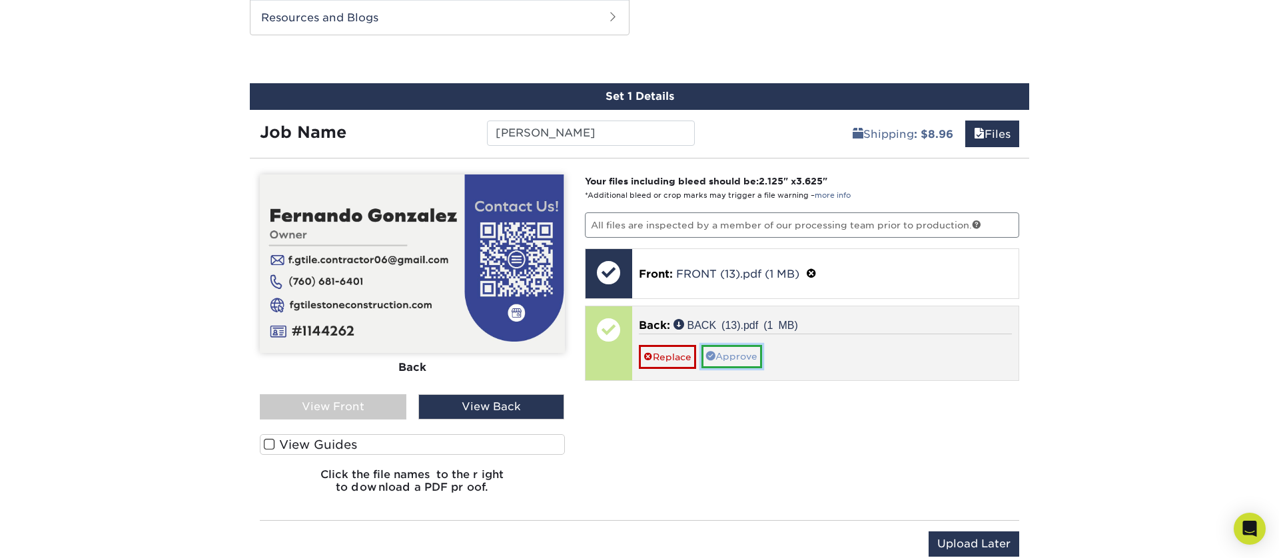
click at [739, 350] on link "Approve" at bounding box center [731, 356] width 61 height 23
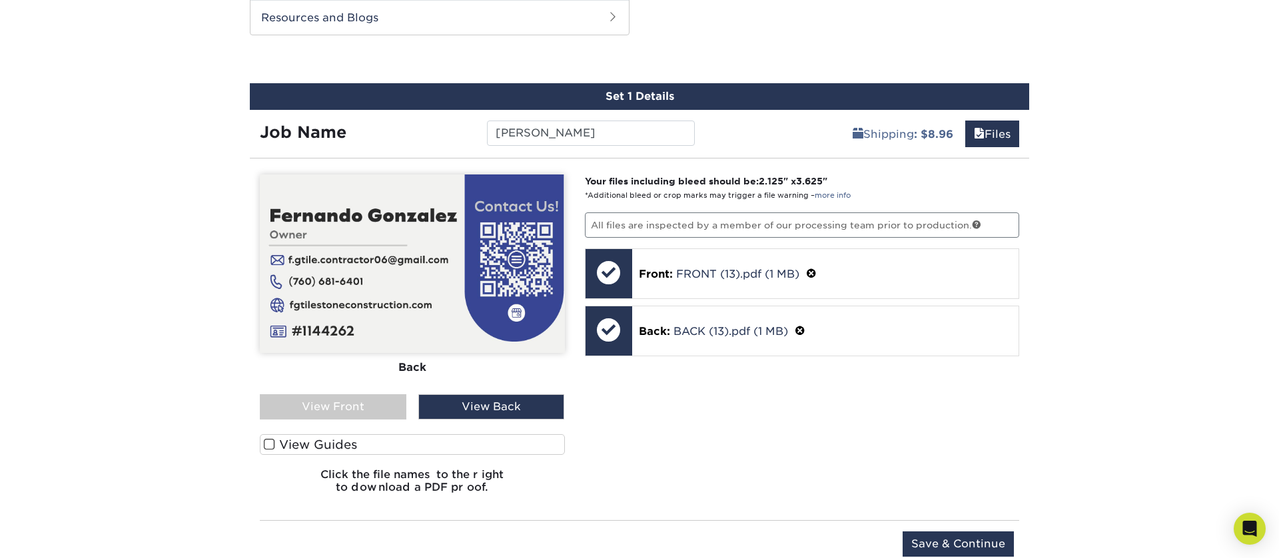
click at [267, 445] on span at bounding box center [269, 444] width 11 height 13
click at [0, 0] on input "View Guides" at bounding box center [0, 0] width 0 height 0
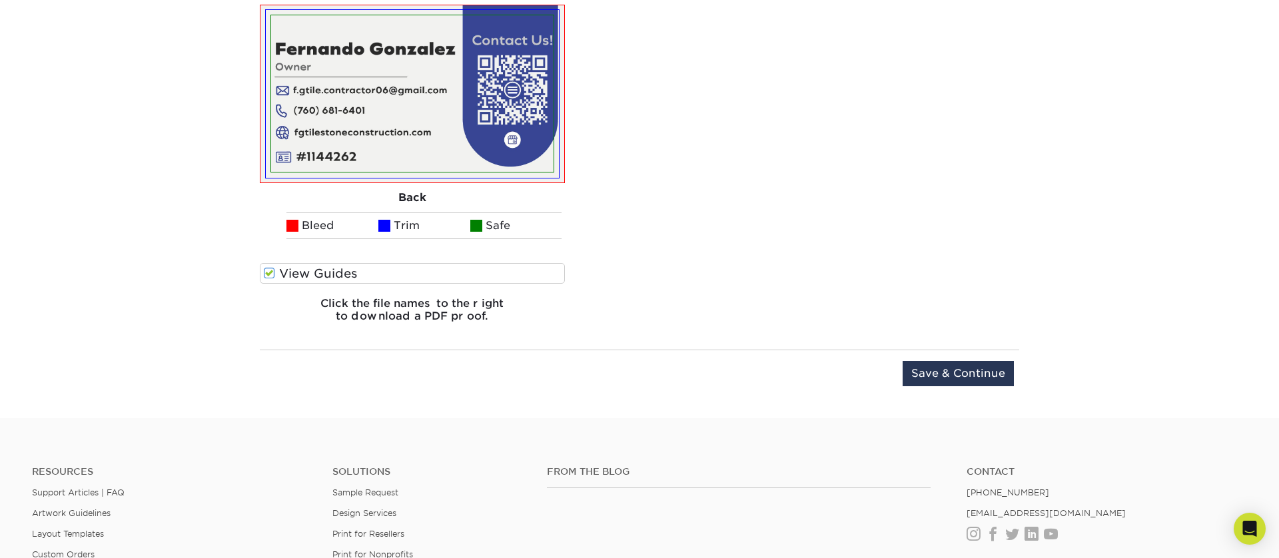
scroll to position [1057, 0]
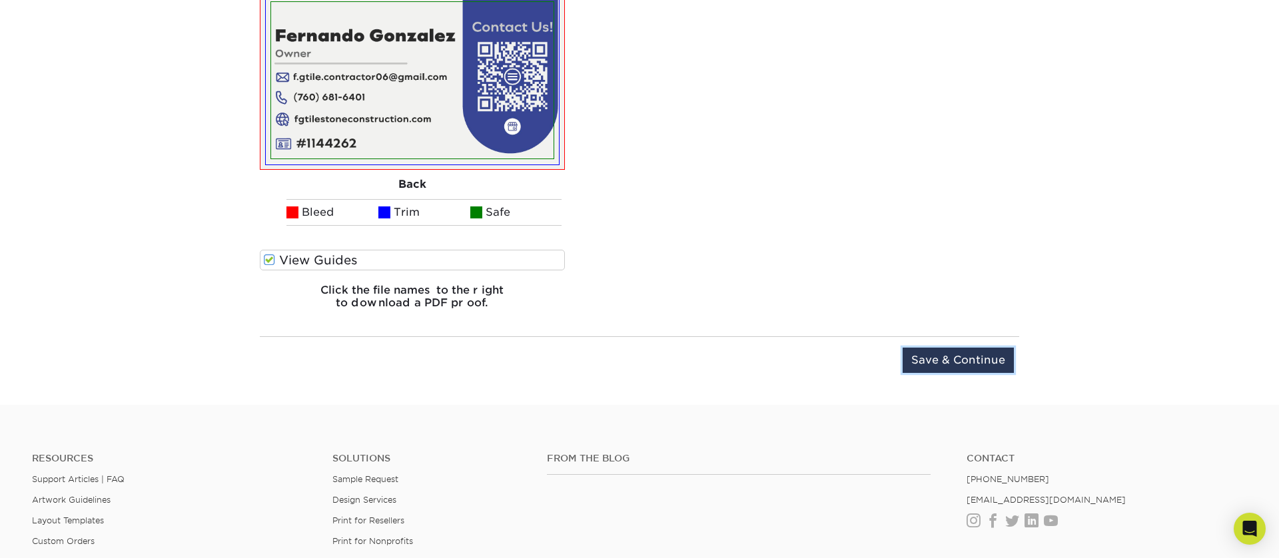
click at [980, 355] on input "Save & Continue" at bounding box center [957, 360] width 111 height 25
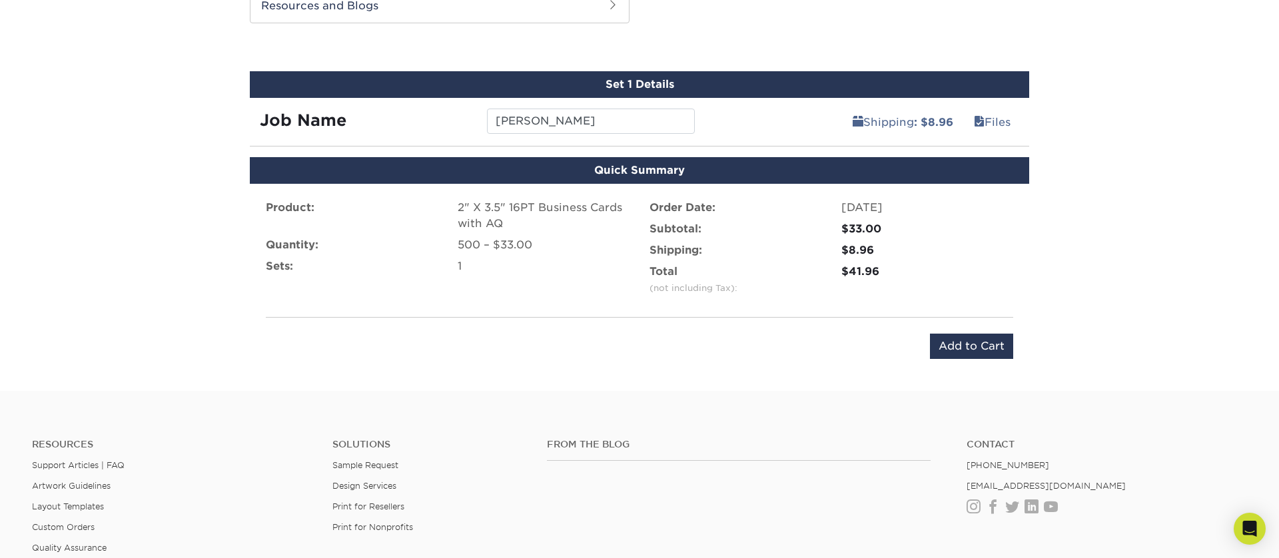
scroll to position [653, 0]
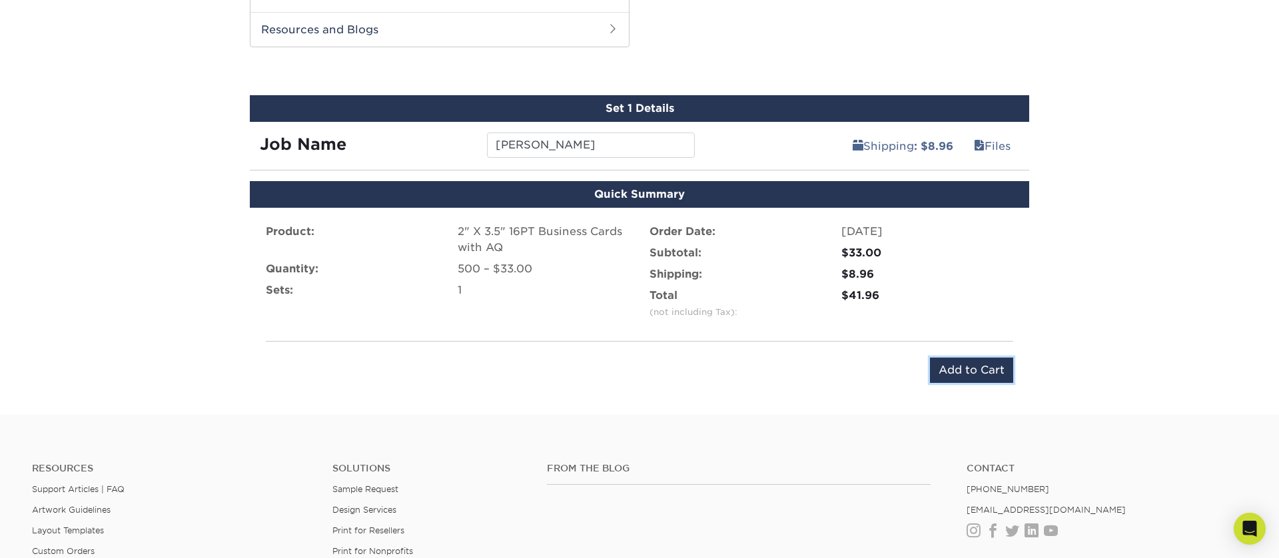
click at [937, 368] on input "Add to Cart" at bounding box center [971, 370] width 83 height 25
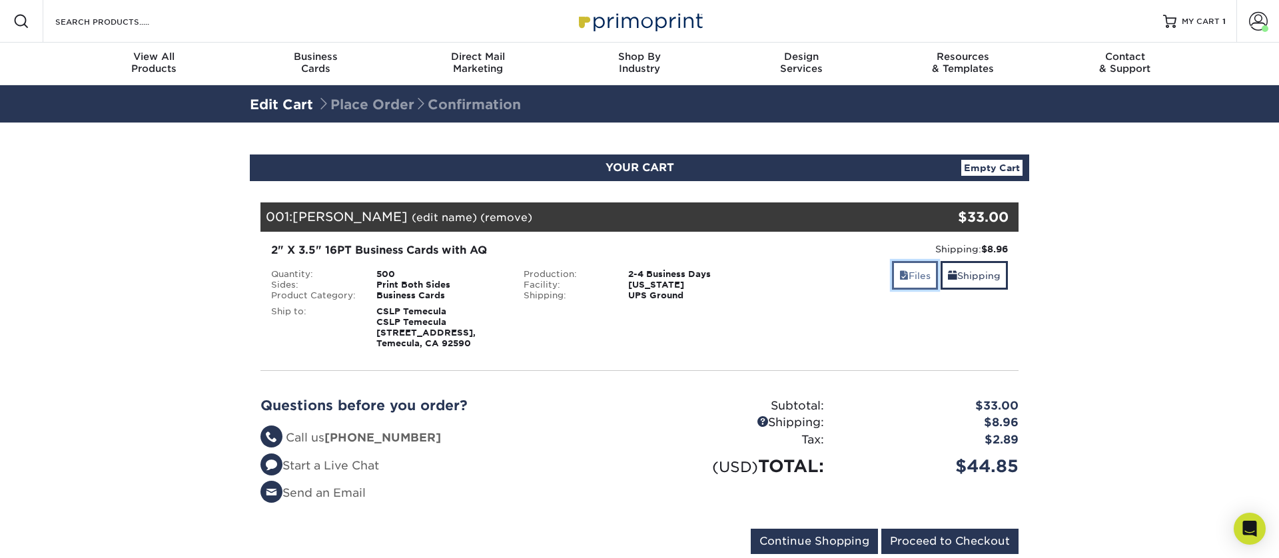
click at [912, 281] on link "Files" at bounding box center [915, 275] width 46 height 29
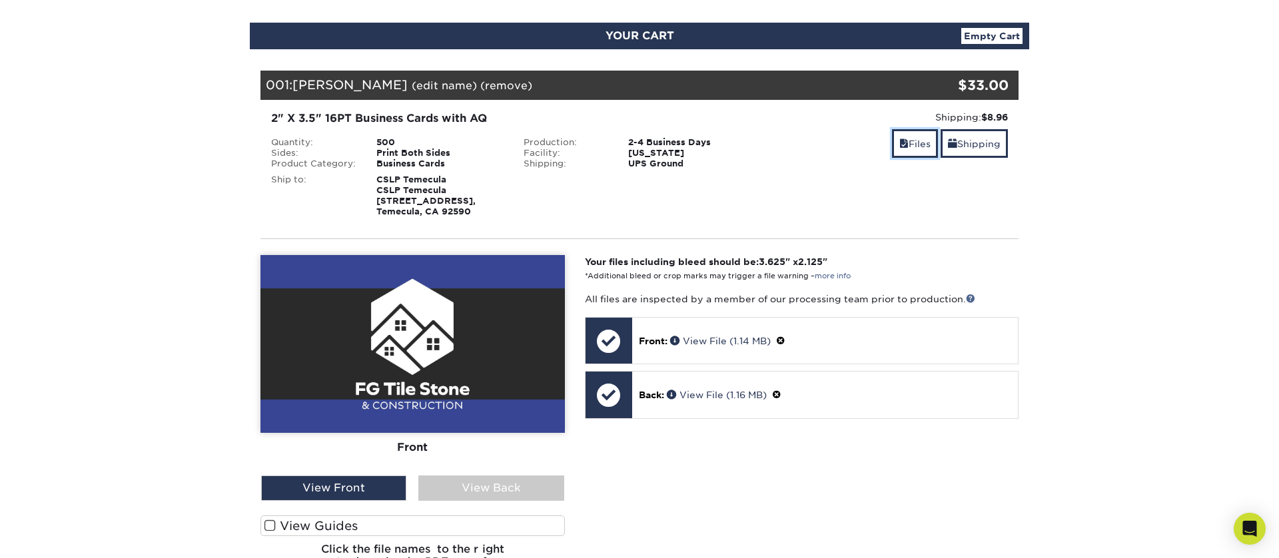
scroll to position [178, 0]
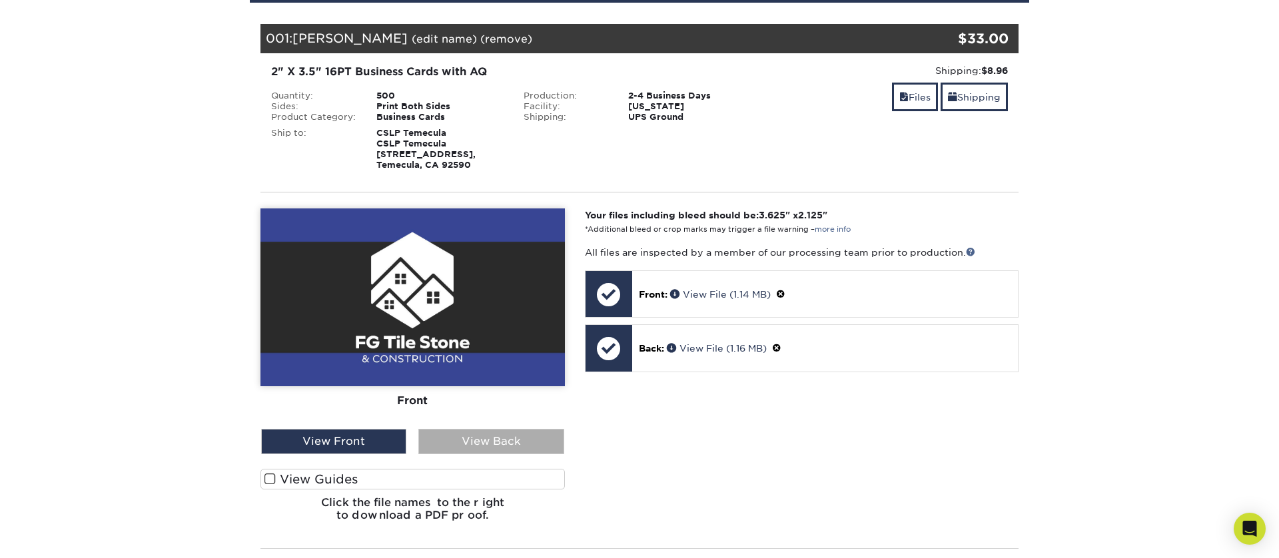
click at [495, 454] on div "View Back" at bounding box center [490, 441] width 145 height 25
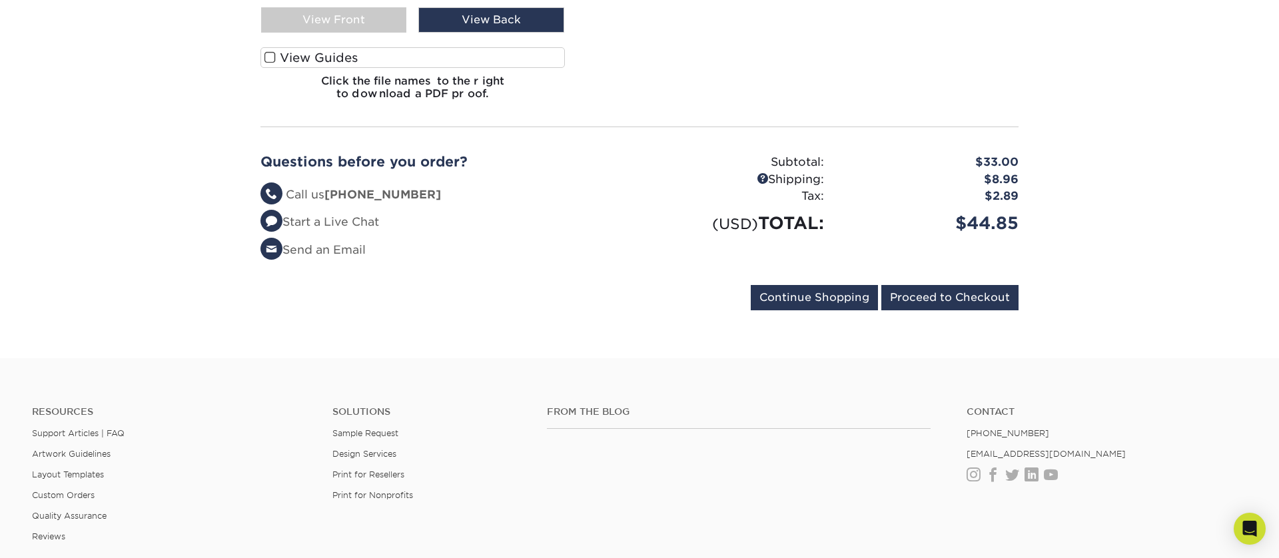
scroll to position [800, 0]
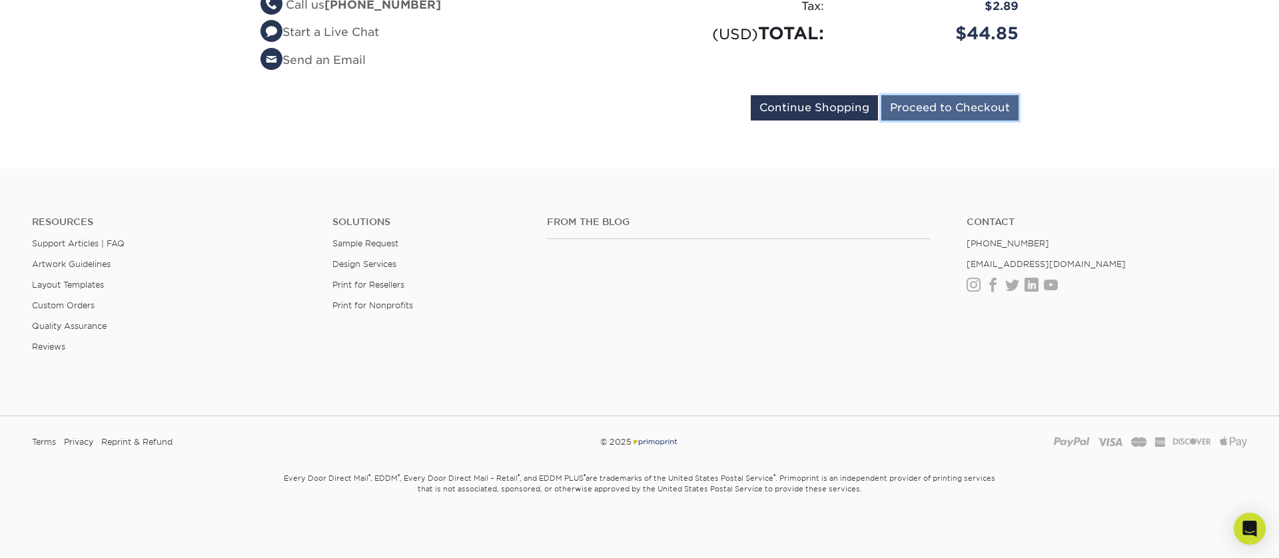
click at [979, 111] on input "Proceed to Checkout" at bounding box center [949, 107] width 137 height 25
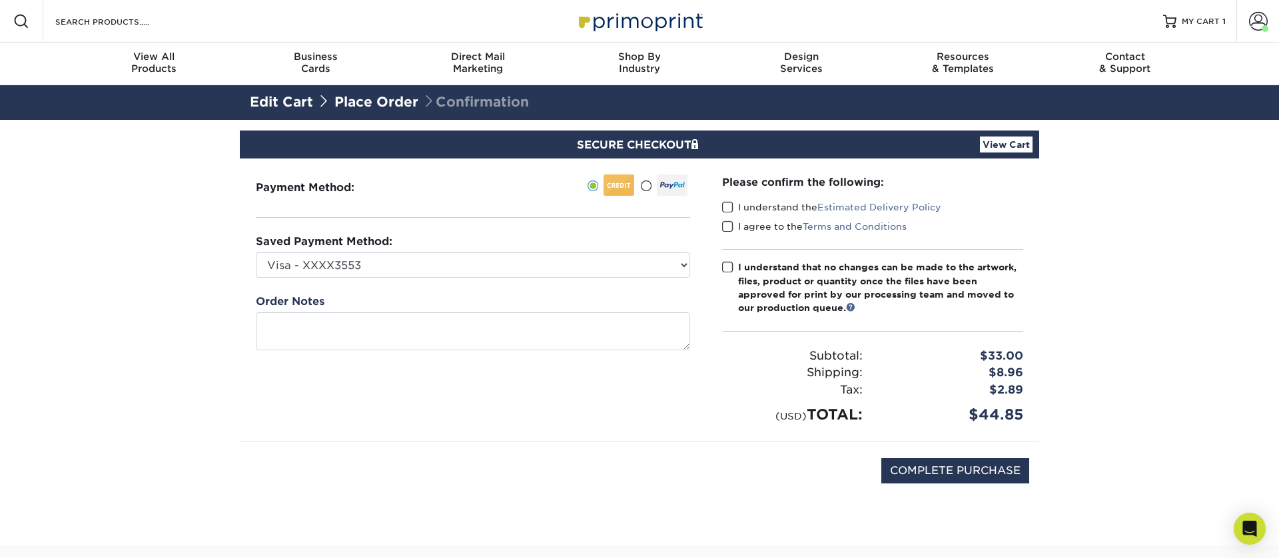
click at [726, 210] on span at bounding box center [727, 207] width 11 height 13
click at [0, 0] on input "I understand the Estimated Delivery Policy" at bounding box center [0, 0] width 0 height 0
click at [727, 227] on span at bounding box center [727, 226] width 11 height 13
click at [0, 0] on input "I agree to the Terms and Conditions" at bounding box center [0, 0] width 0 height 0
drag, startPoint x: 726, startPoint y: 270, endPoint x: 726, endPoint y: 279, distance: 8.7
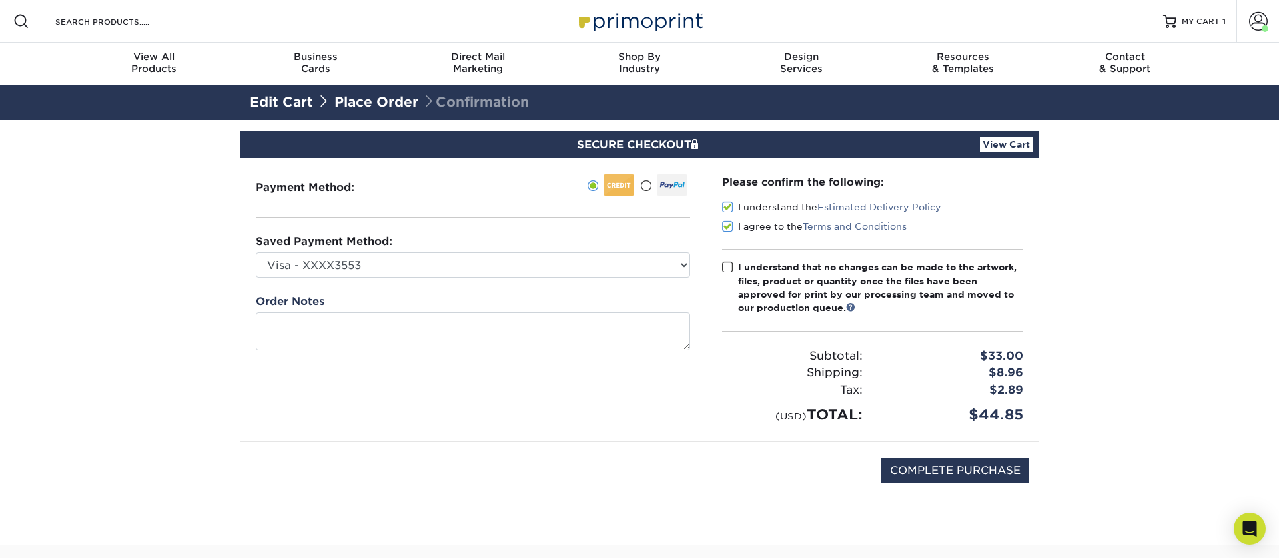
click at [726, 270] on span at bounding box center [727, 267] width 11 height 13
click at [0, 0] on input "I understand that no changes can be made to the artwork, files, product or quan…" at bounding box center [0, 0] width 0 height 0
click at [795, 469] on div "COMPLETE PURCHASE" at bounding box center [639, 477] width 779 height 71
click at [954, 475] on input "COMPLETE PURCHASE" at bounding box center [955, 470] width 148 height 25
type input "PROCESSING, PLEASE WAIT..."
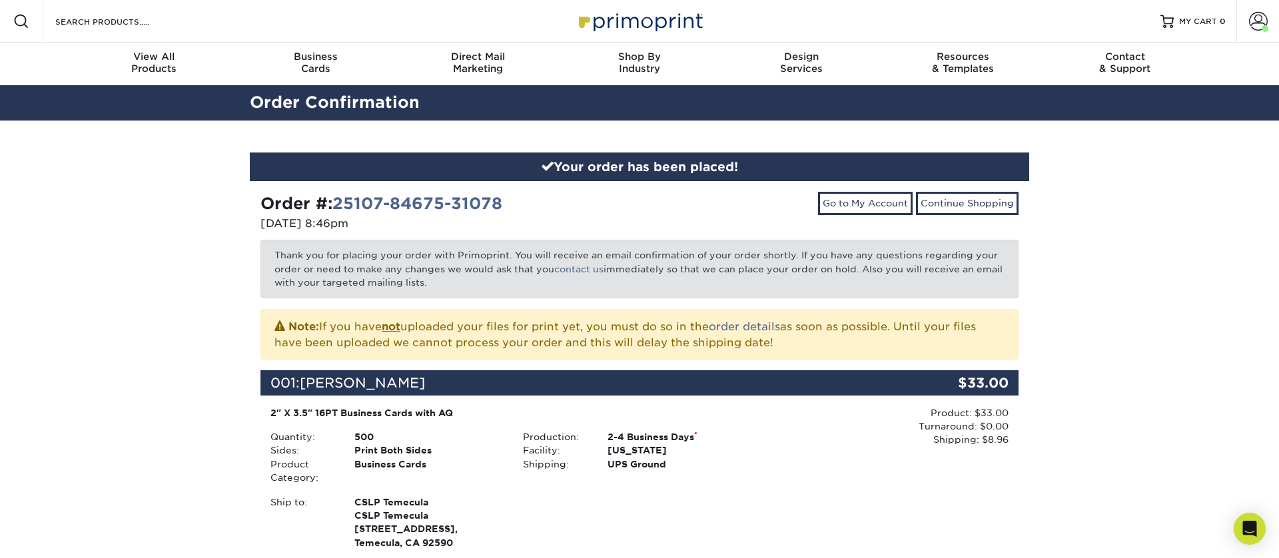
drag, startPoint x: 1078, startPoint y: 217, endPoint x: 1093, endPoint y: 142, distance: 76.7
click at [1078, 216] on div "Your order has been placed! Order #: 25107-84675-31078 [DATE] 8:46pm Go to My A…" at bounding box center [639, 459] width 1279 height 677
click at [1249, 17] on span at bounding box center [1258, 21] width 19 height 19
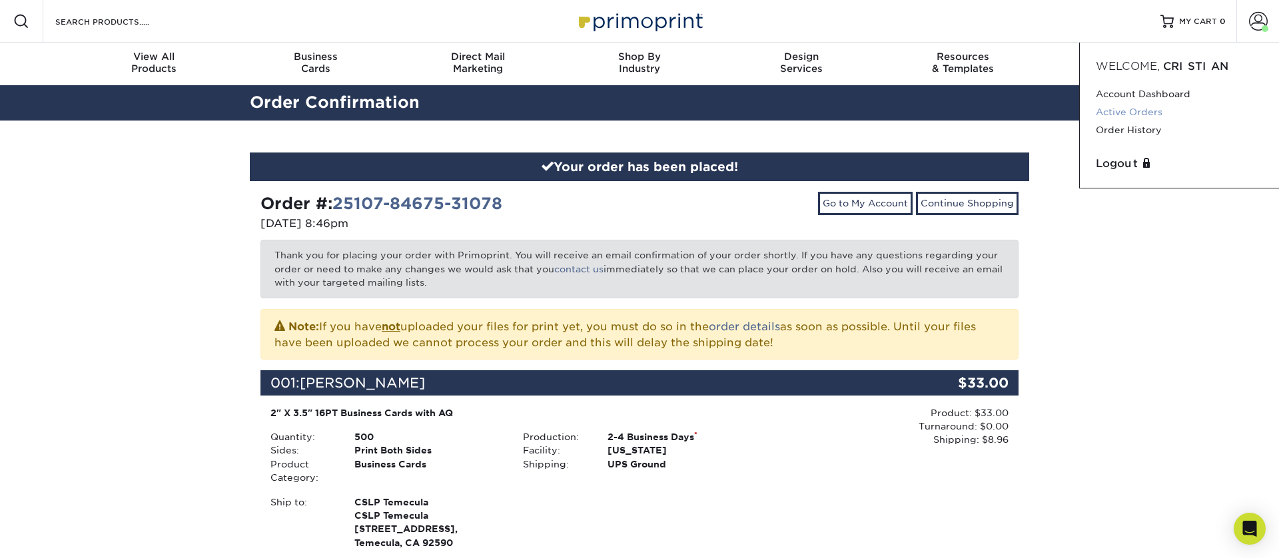
click at [1127, 117] on link "Active Orders" at bounding box center [1179, 112] width 167 height 18
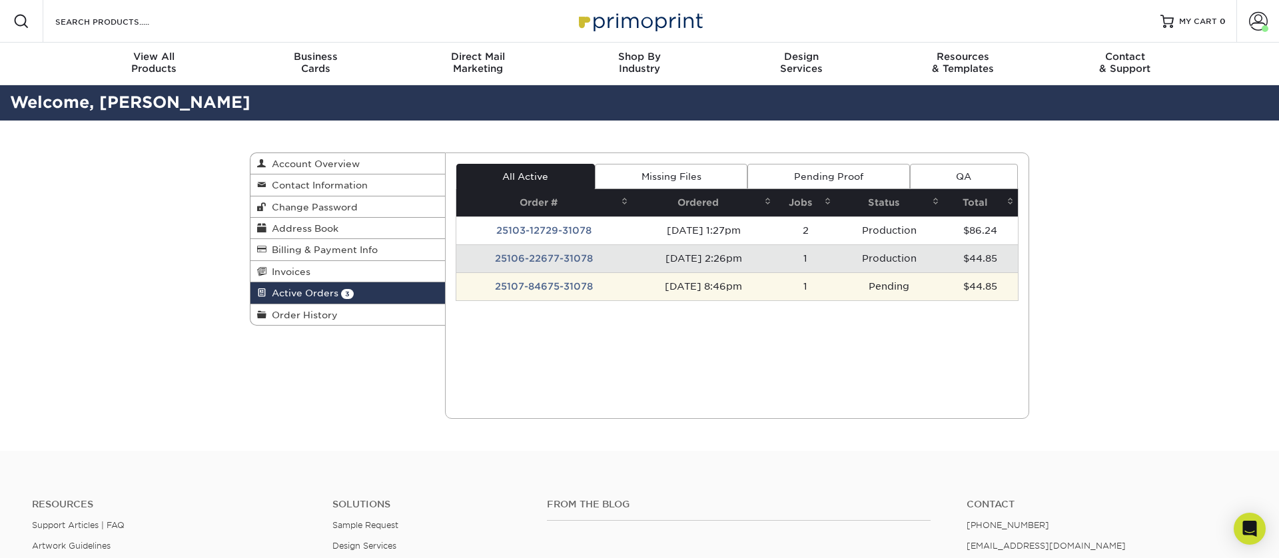
click at [583, 288] on td "25107-84675-31078" at bounding box center [544, 286] width 176 height 28
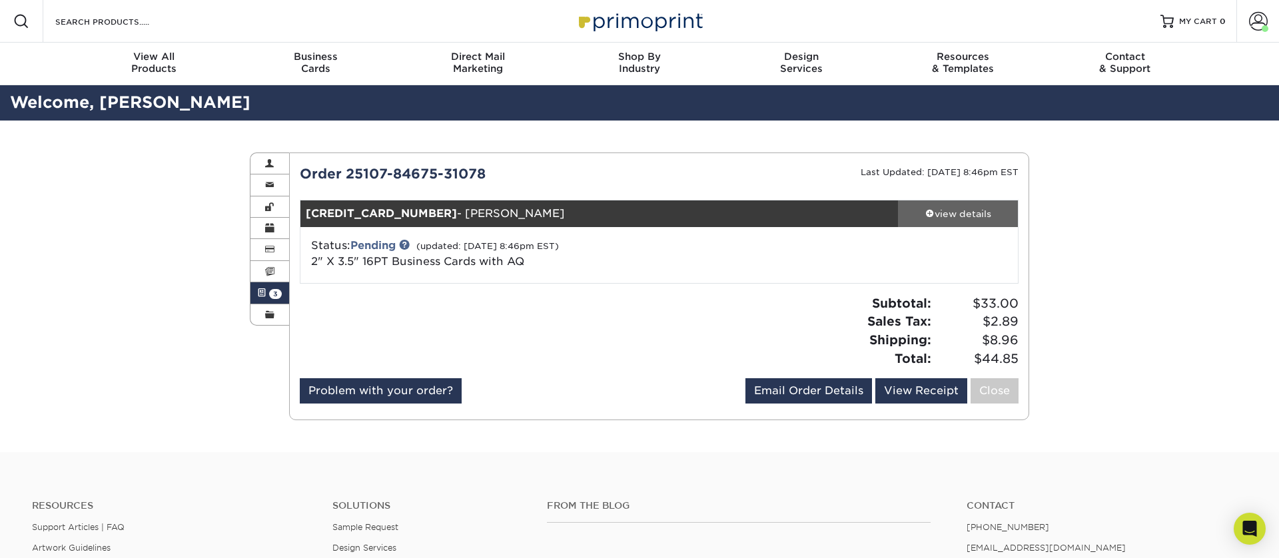
click at [916, 207] on div "view details" at bounding box center [958, 213] width 120 height 13
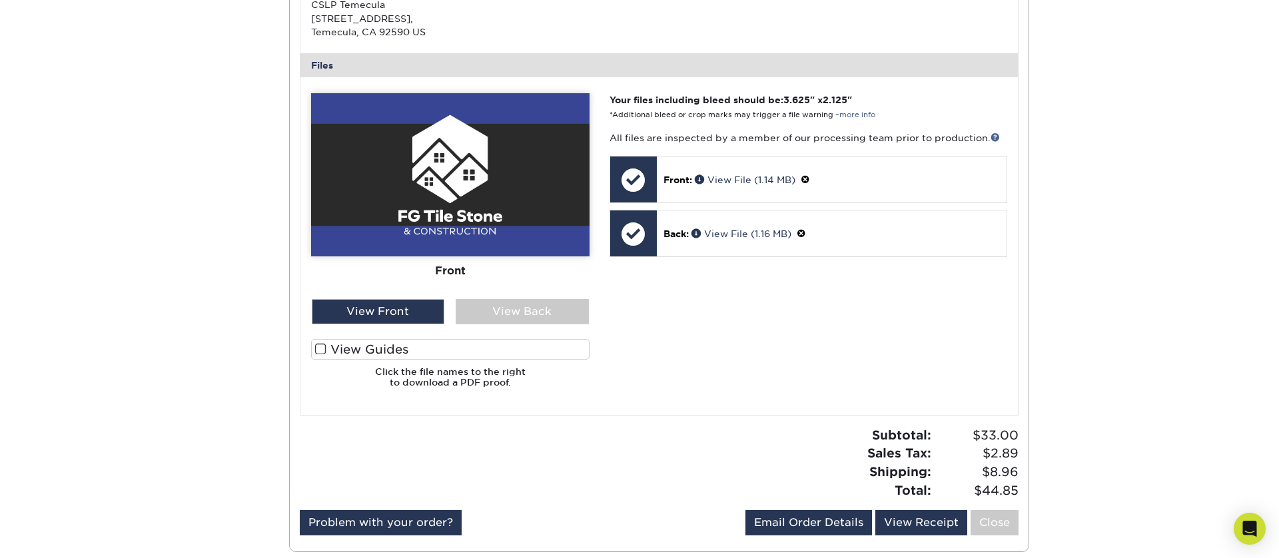
scroll to position [523, 0]
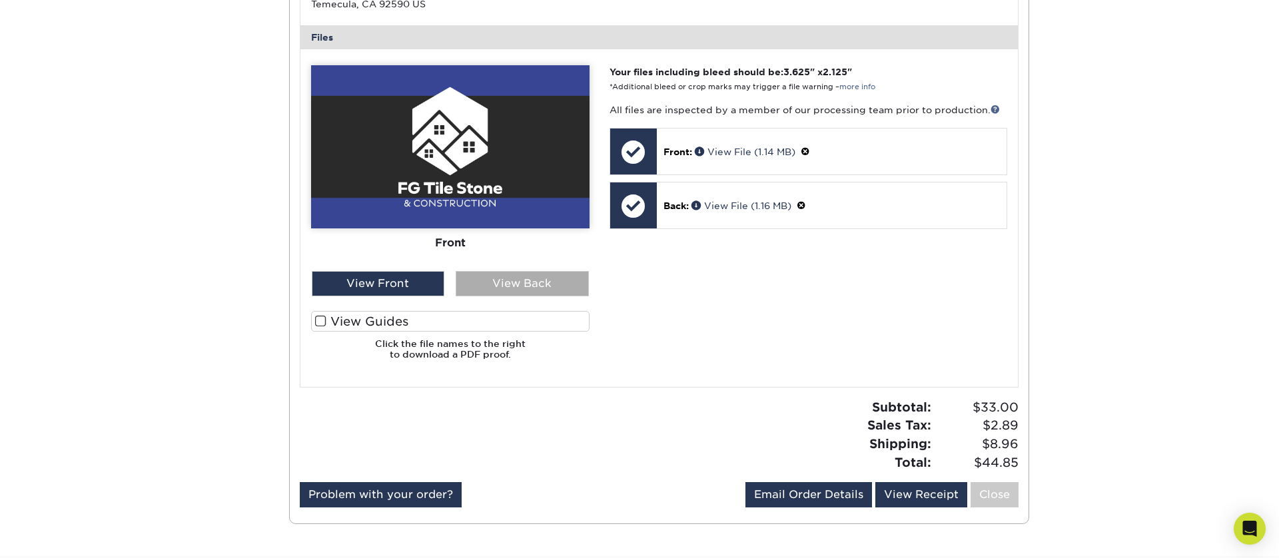
click at [509, 283] on div "View Back" at bounding box center [522, 283] width 133 height 25
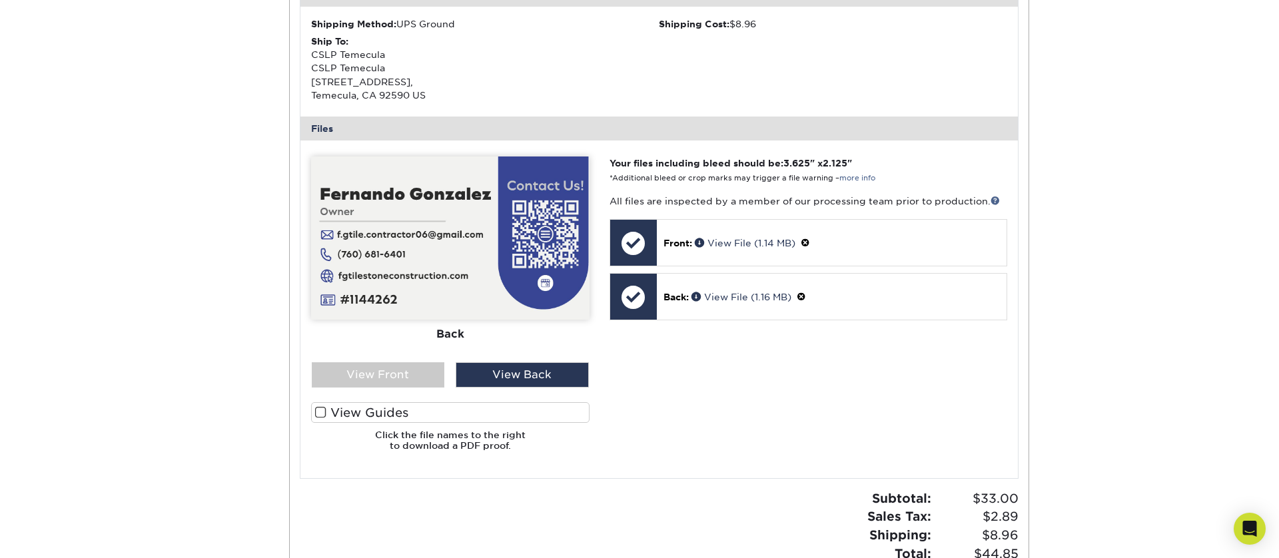
scroll to position [476, 0]
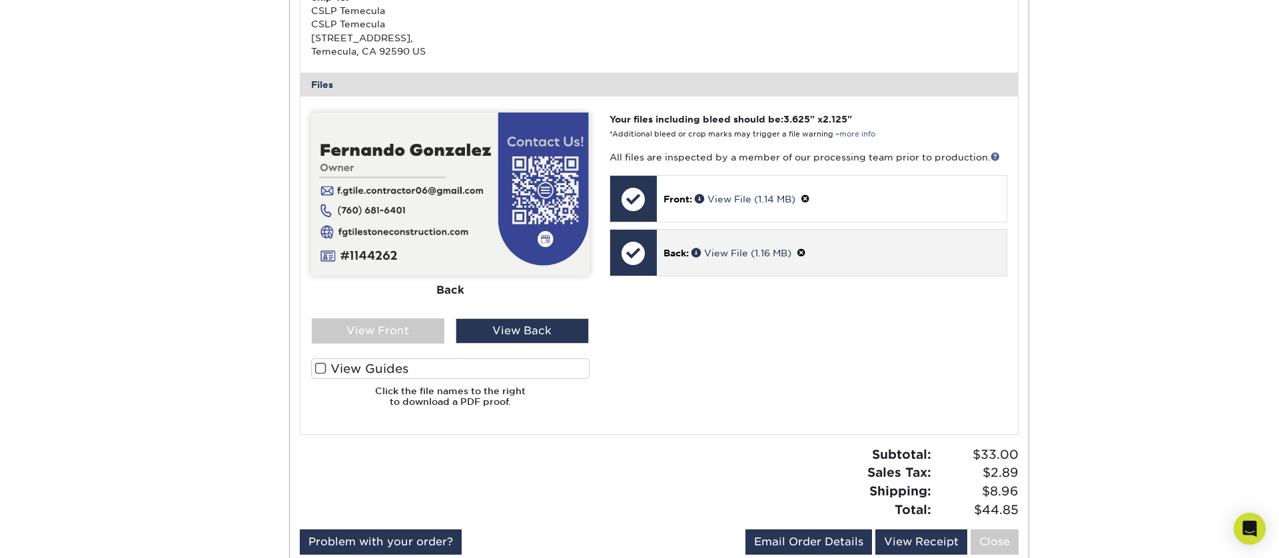
click at [669, 268] on div "Back: View File (1.16 MB)" at bounding box center [832, 253] width 350 height 46
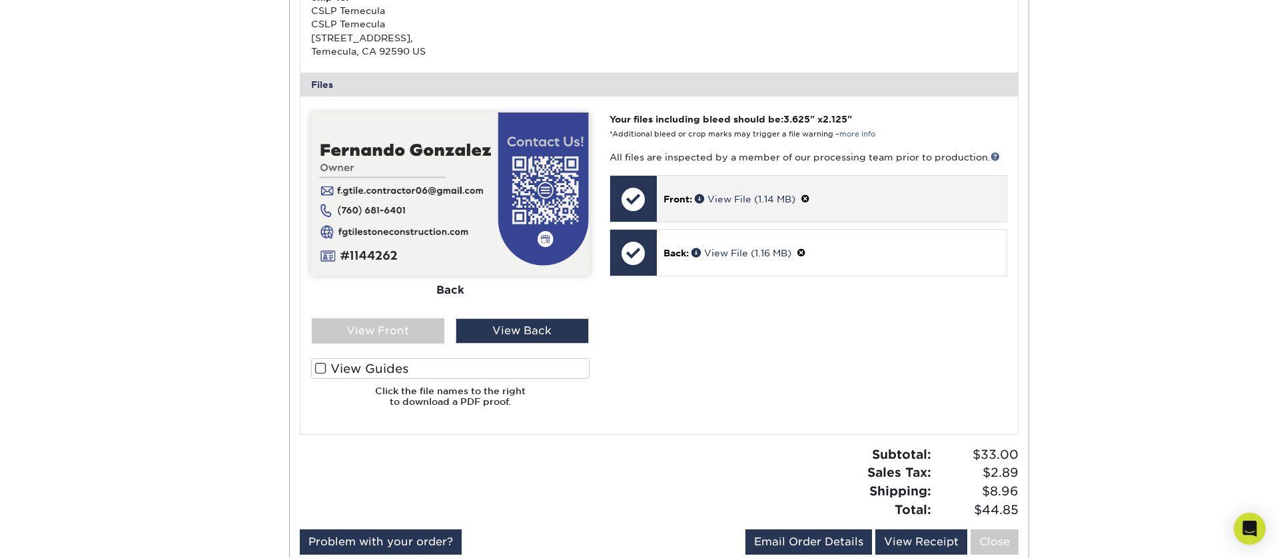
click at [669, 206] on div "Front: View File (1.14 MB)" at bounding box center [832, 199] width 350 height 46
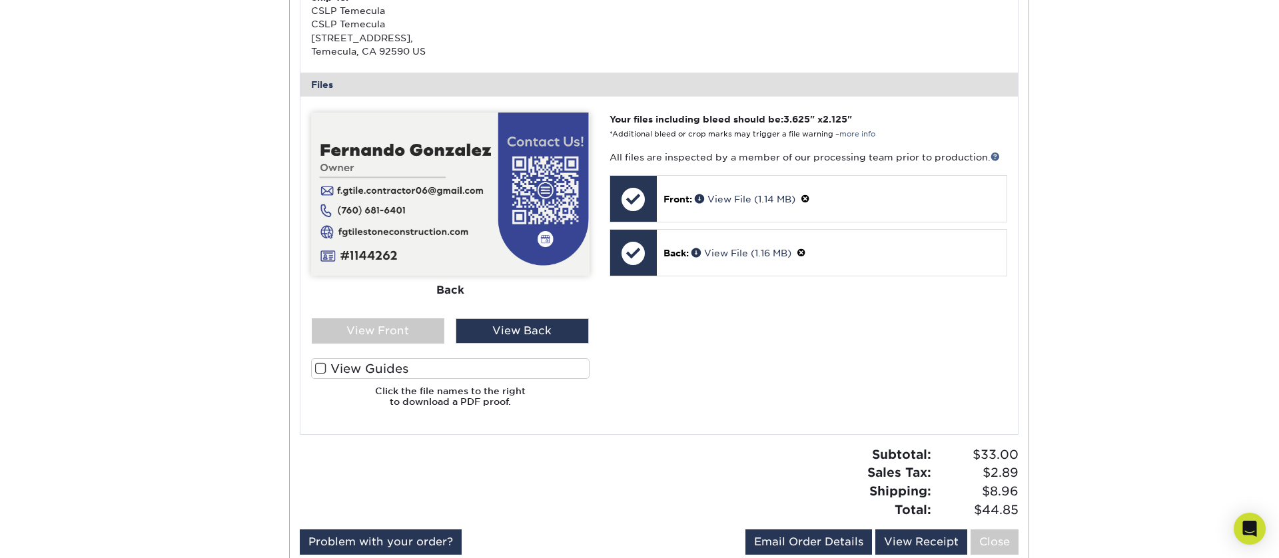
click at [713, 342] on div "Your files including bleed should be: 3.625 " x 2.125 " *Additional bleed or cr…" at bounding box center [808, 265] width 418 height 305
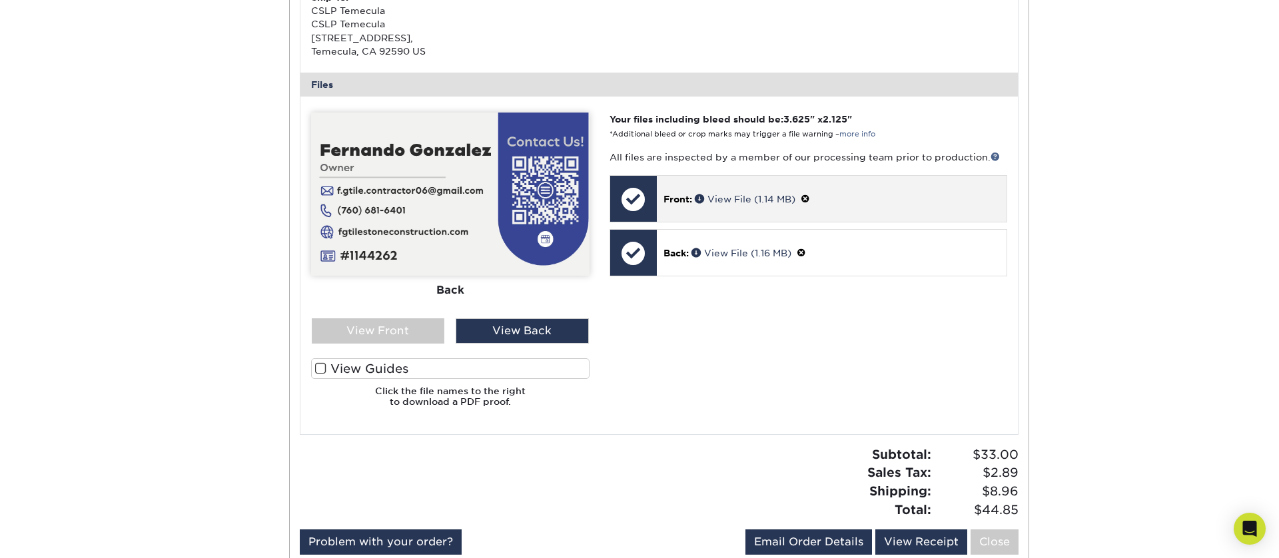
click at [810, 199] on span at bounding box center [804, 199] width 9 height 11
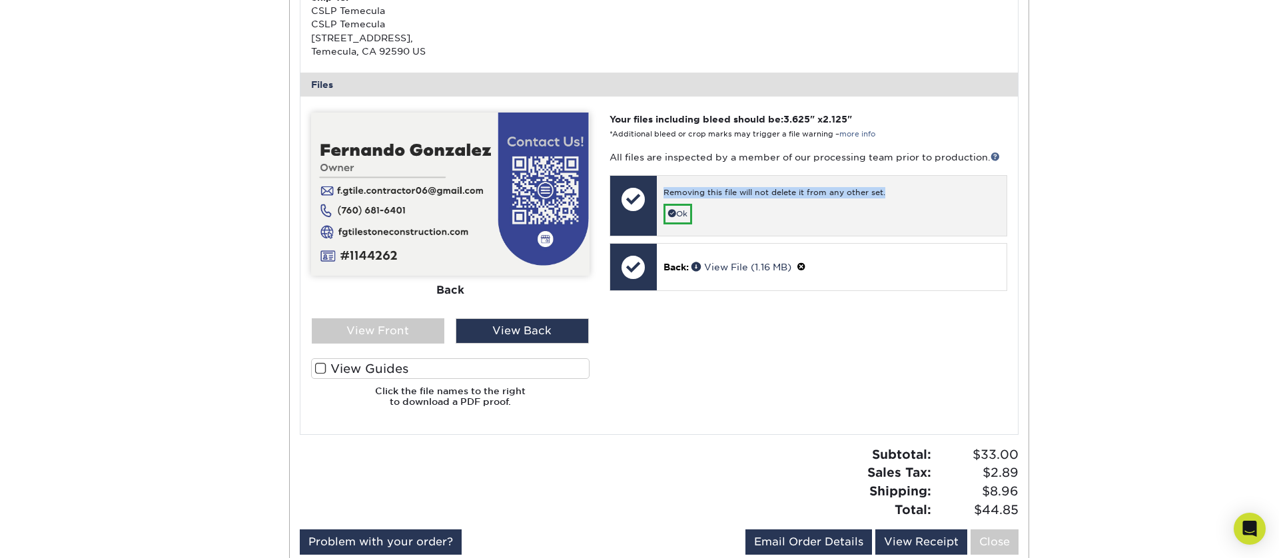
drag, startPoint x: 892, startPoint y: 190, endPoint x: 662, endPoint y: 187, distance: 230.4
click at [663, 187] on div "Removing this file will not delete it from any other set." at bounding box center [831, 195] width 336 height 17
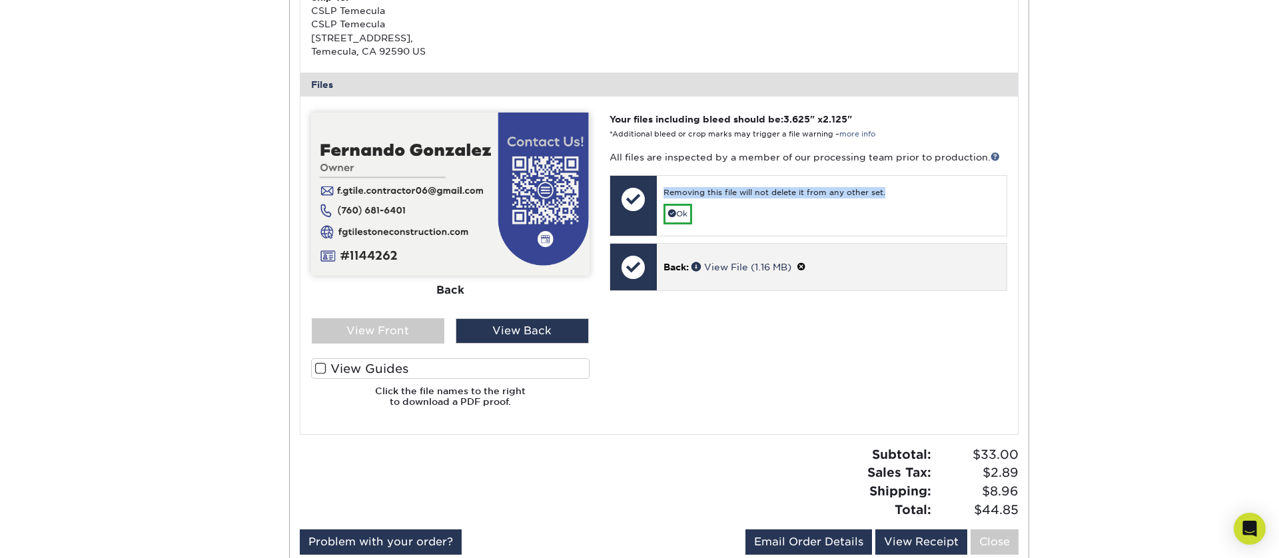
copy div "Removing this file will not delete it from any other set."
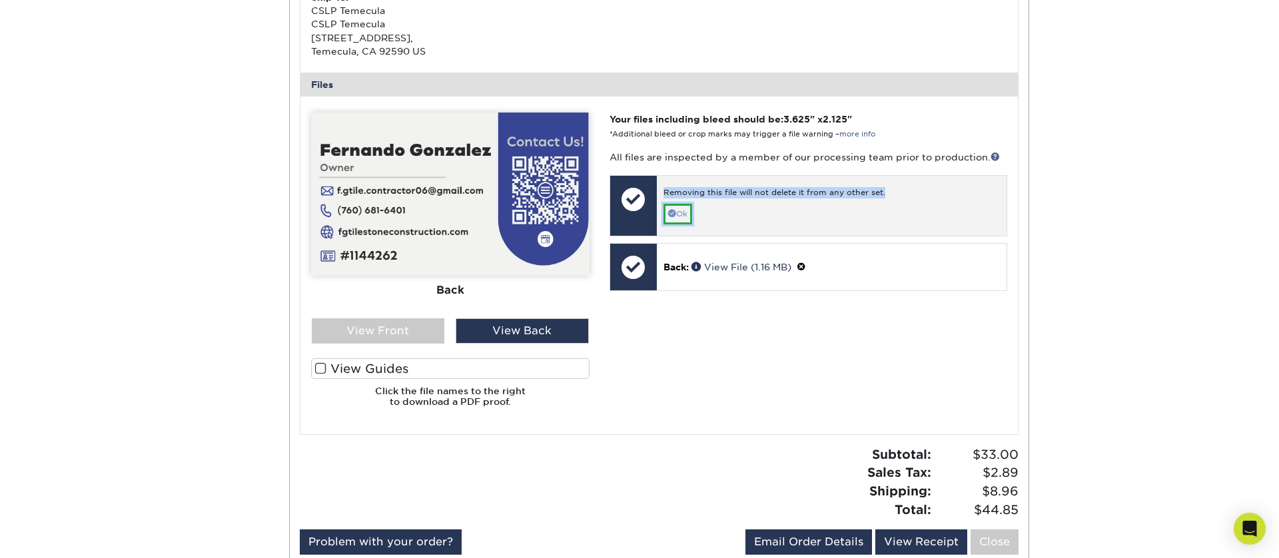
click at [681, 218] on link "Ok" at bounding box center [677, 214] width 29 height 21
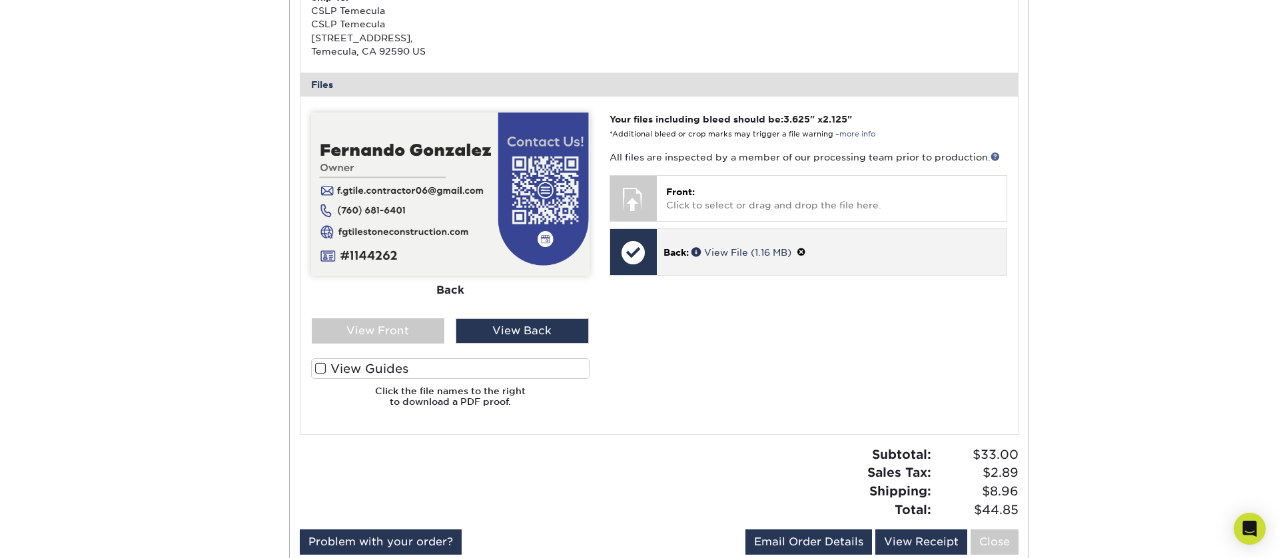
click at [806, 250] on span at bounding box center [801, 252] width 9 height 11
click at [668, 267] on span at bounding box center [672, 266] width 8 height 8
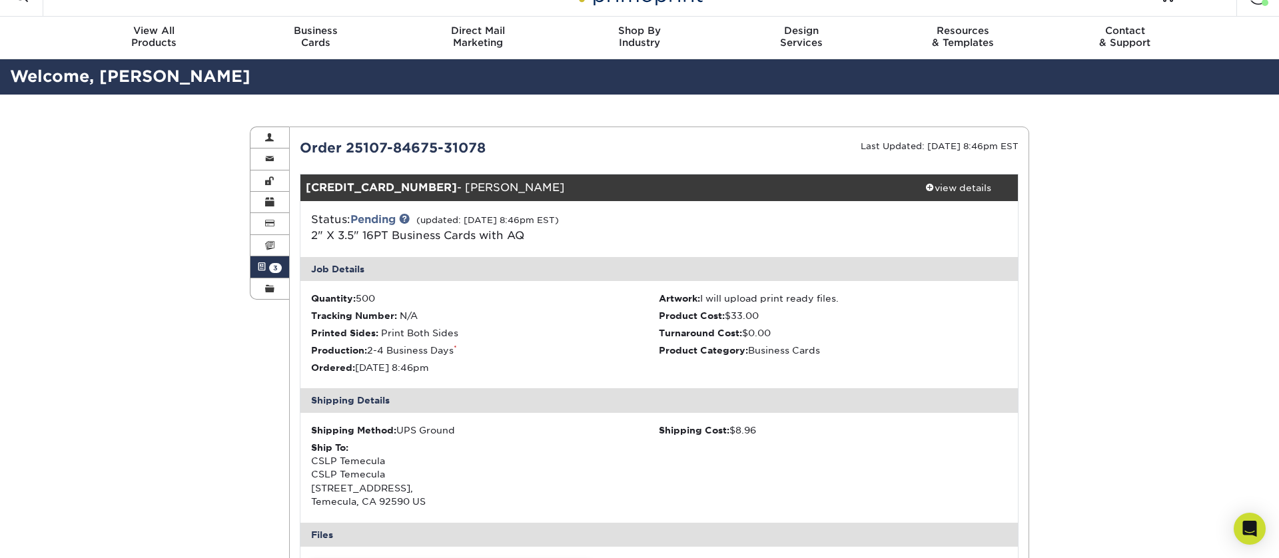
scroll to position [0, 0]
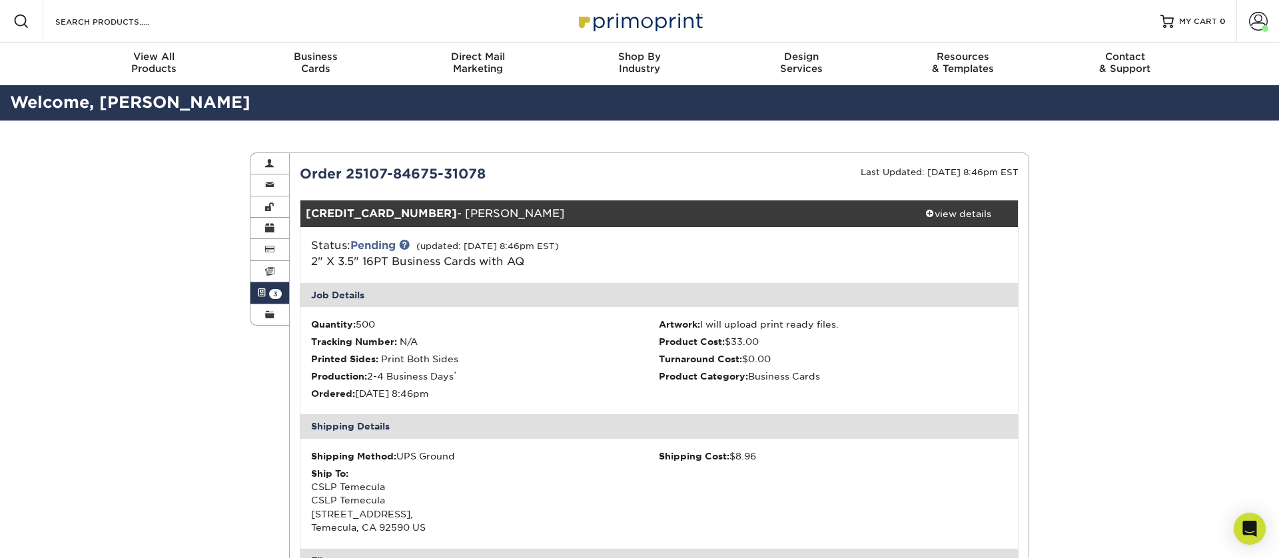
click at [272, 289] on span "3" at bounding box center [275, 294] width 13 height 10
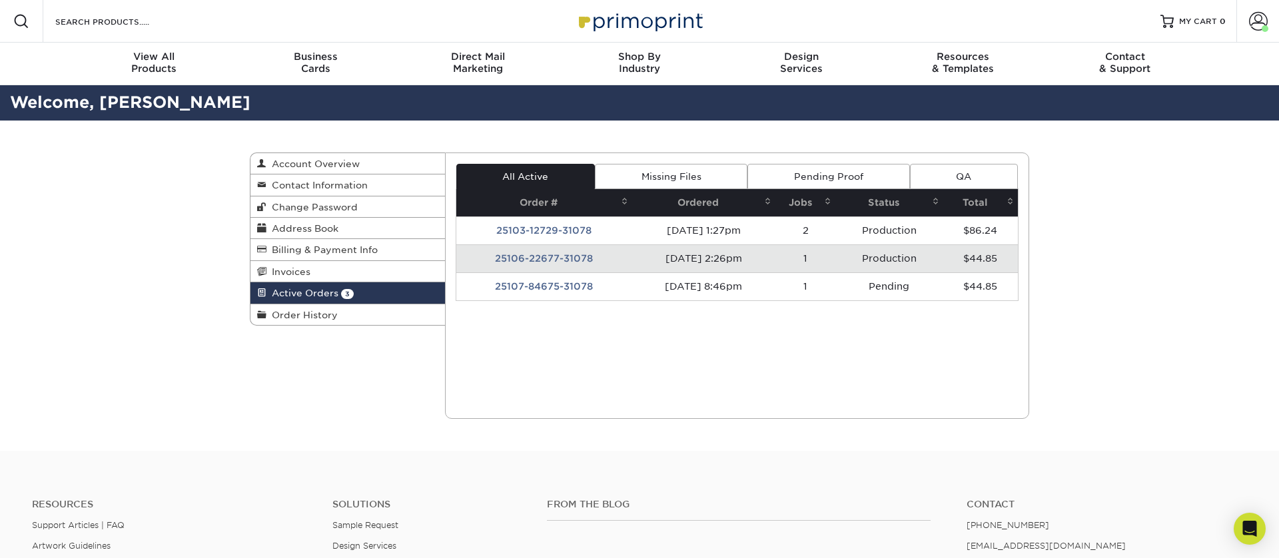
click at [658, 19] on img at bounding box center [639, 21] width 133 height 29
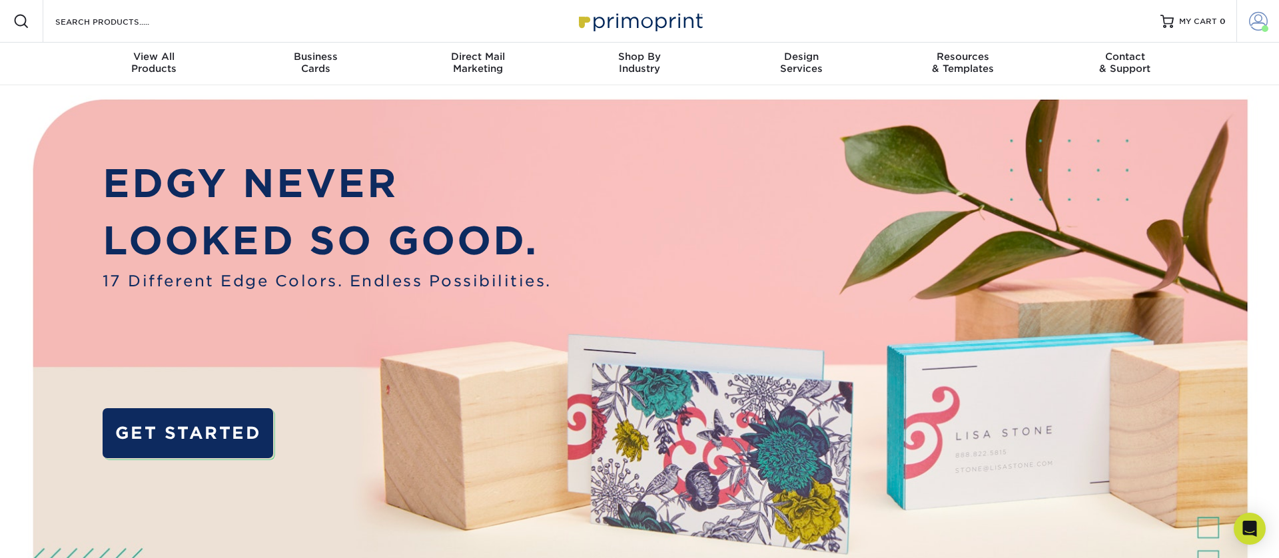
drag, startPoint x: 1265, startPoint y: 22, endPoint x: 1252, endPoint y: 35, distance: 18.4
click at [1265, 22] on span at bounding box center [1258, 21] width 19 height 19
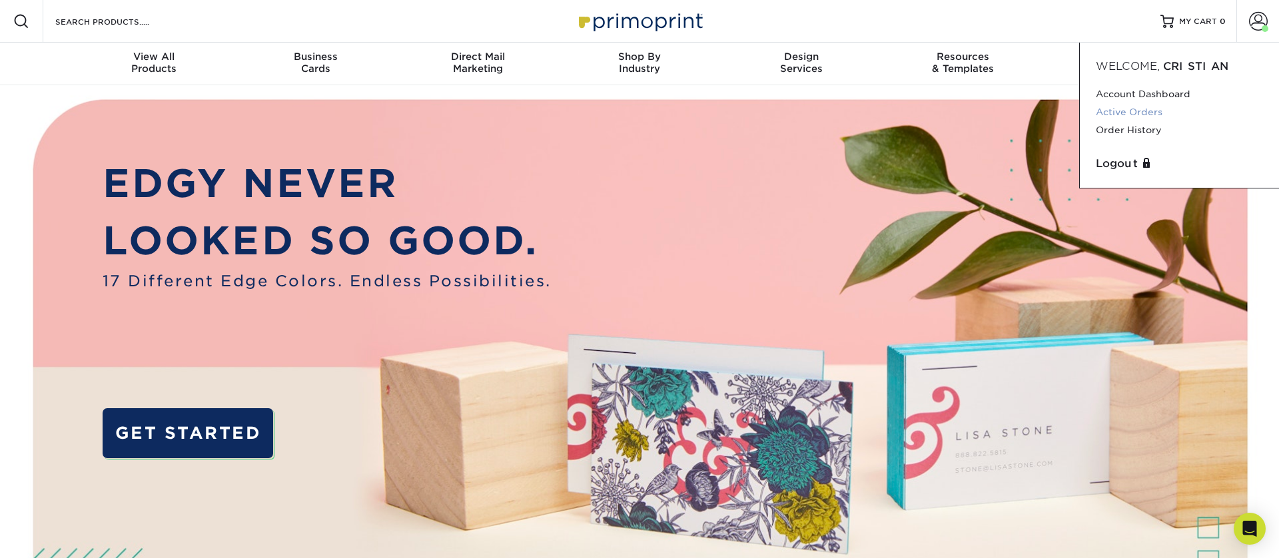
click at [1143, 115] on link "Active Orders" at bounding box center [1179, 112] width 167 height 18
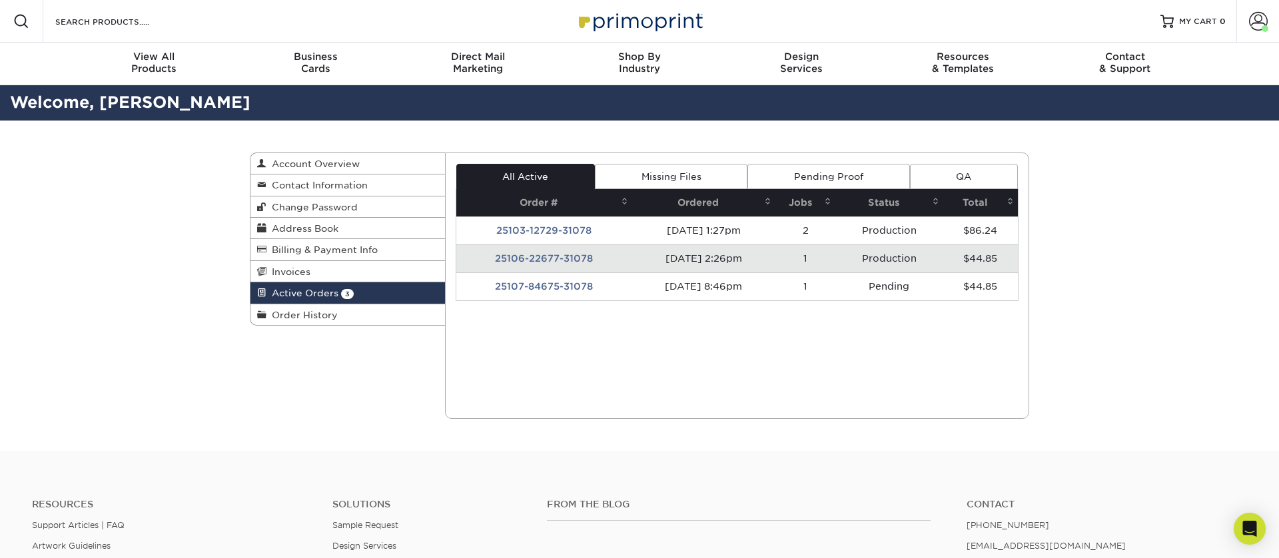
click at [665, 172] on link "Missing Files" at bounding box center [671, 176] width 153 height 25
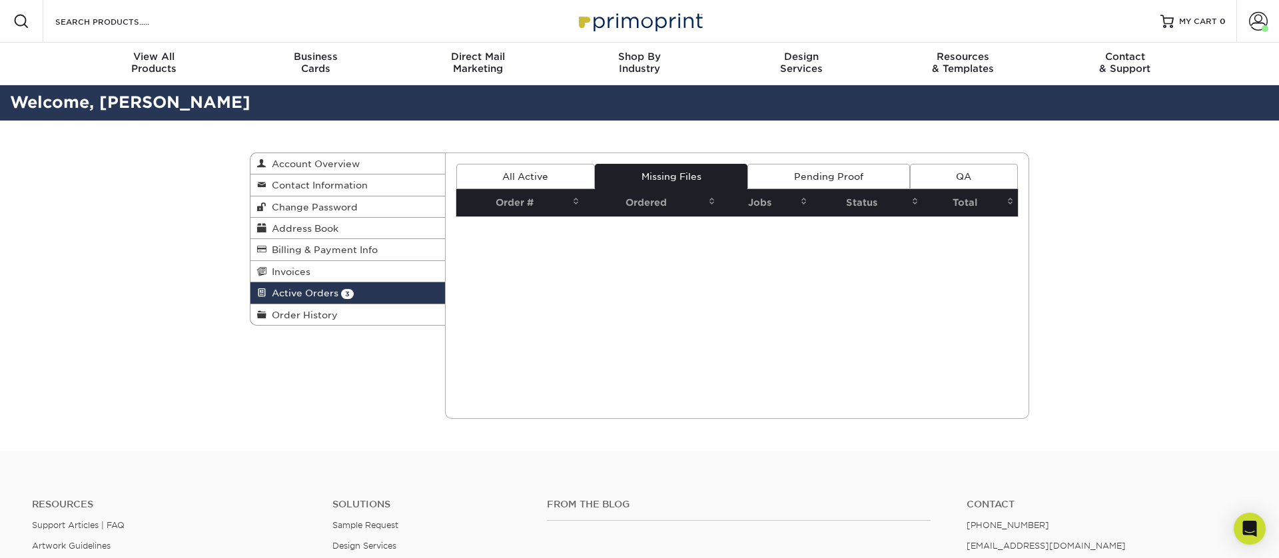
drag, startPoint x: 549, startPoint y: 172, endPoint x: 531, endPoint y: 184, distance: 21.6
click at [549, 172] on link "All Active" at bounding box center [525, 176] width 139 height 25
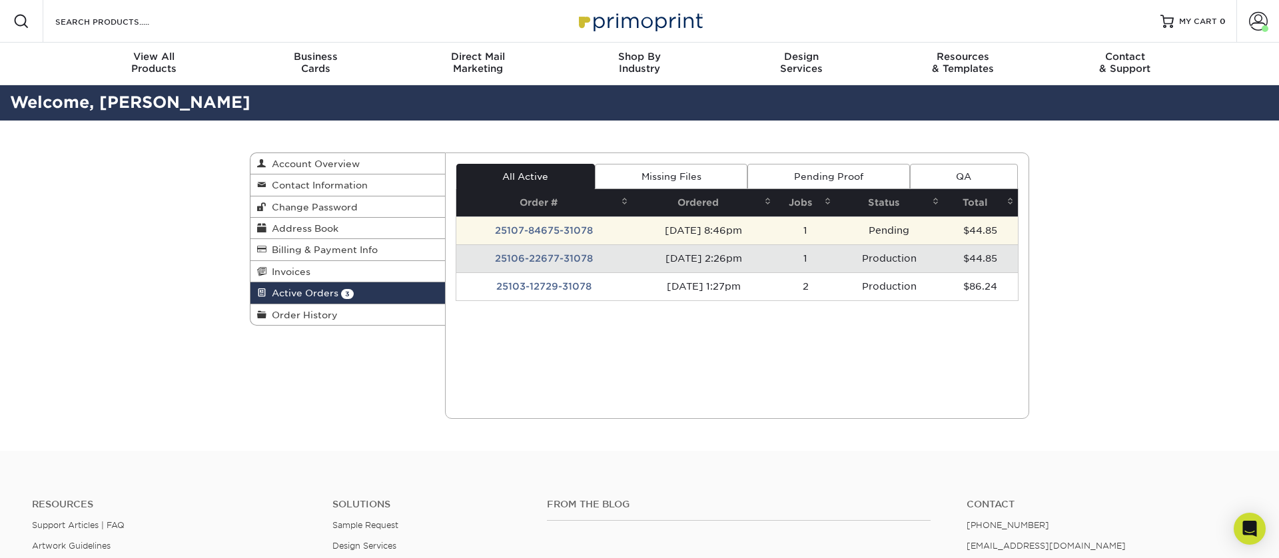
click at [551, 231] on td "25107-84675-31078" at bounding box center [544, 230] width 176 height 28
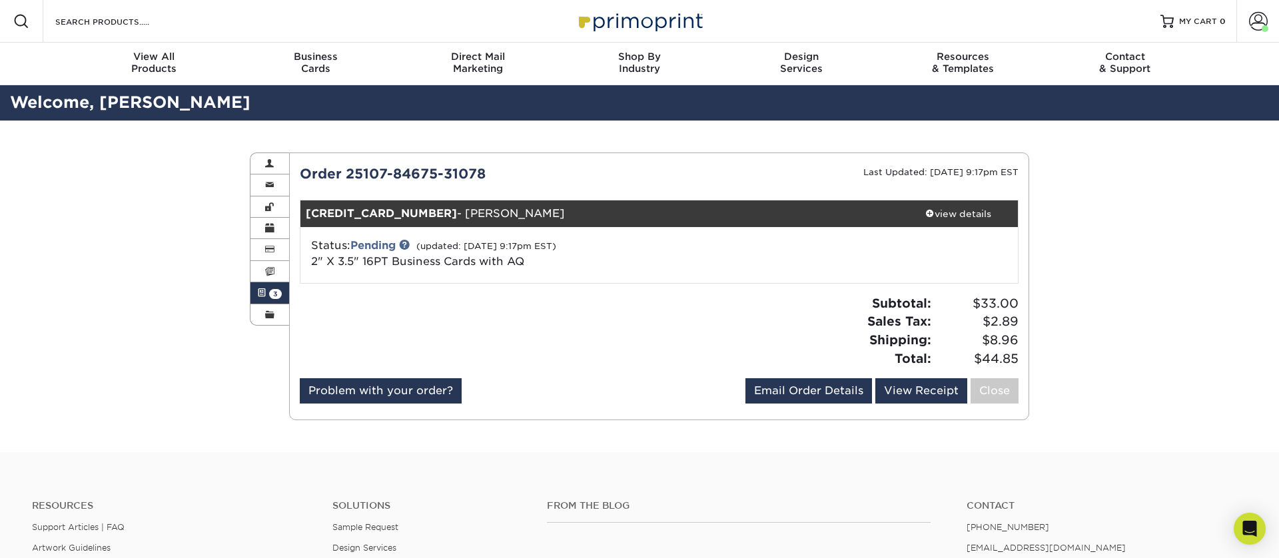
drag, startPoint x: 936, startPoint y: 213, endPoint x: 822, endPoint y: 265, distance: 125.2
click at [936, 213] on div "view details" at bounding box center [958, 213] width 120 height 13
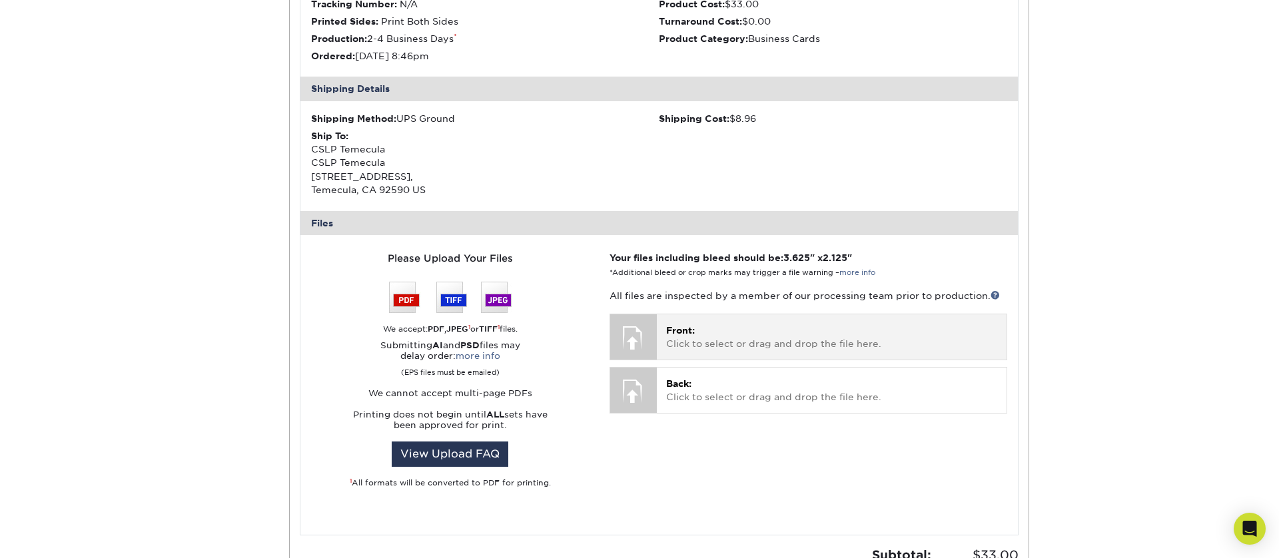
scroll to position [375, 0]
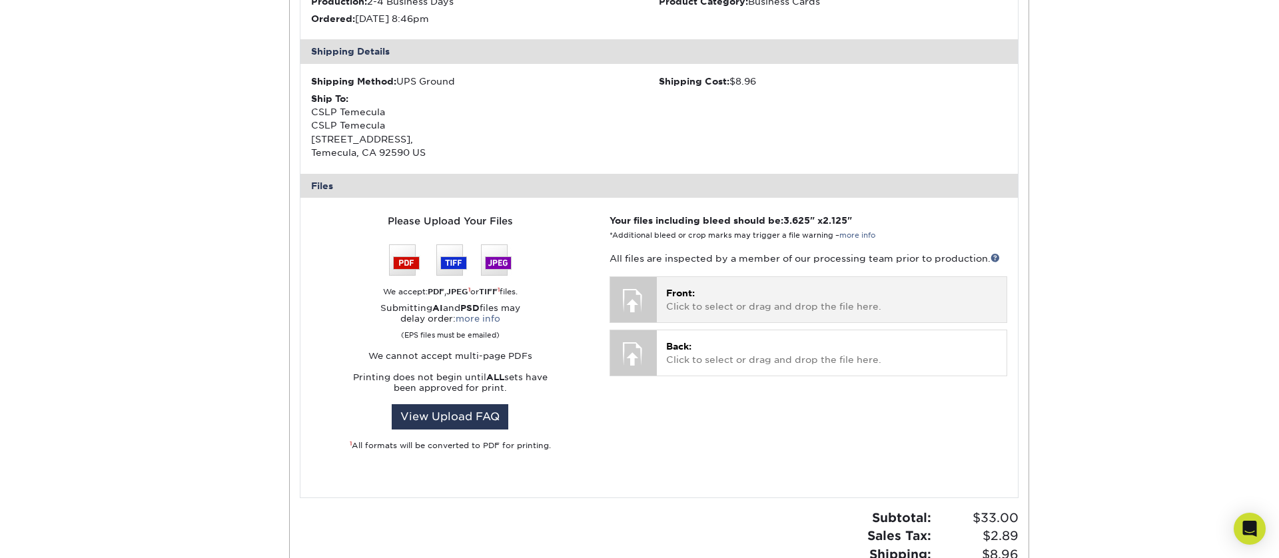
click at [658, 298] on div "Front: Click to select or drag and drop the file here. Choose file" at bounding box center [832, 299] width 350 height 45
click at [721, 304] on p "Front: Click to select or drag and drop the file here." at bounding box center [831, 299] width 331 height 27
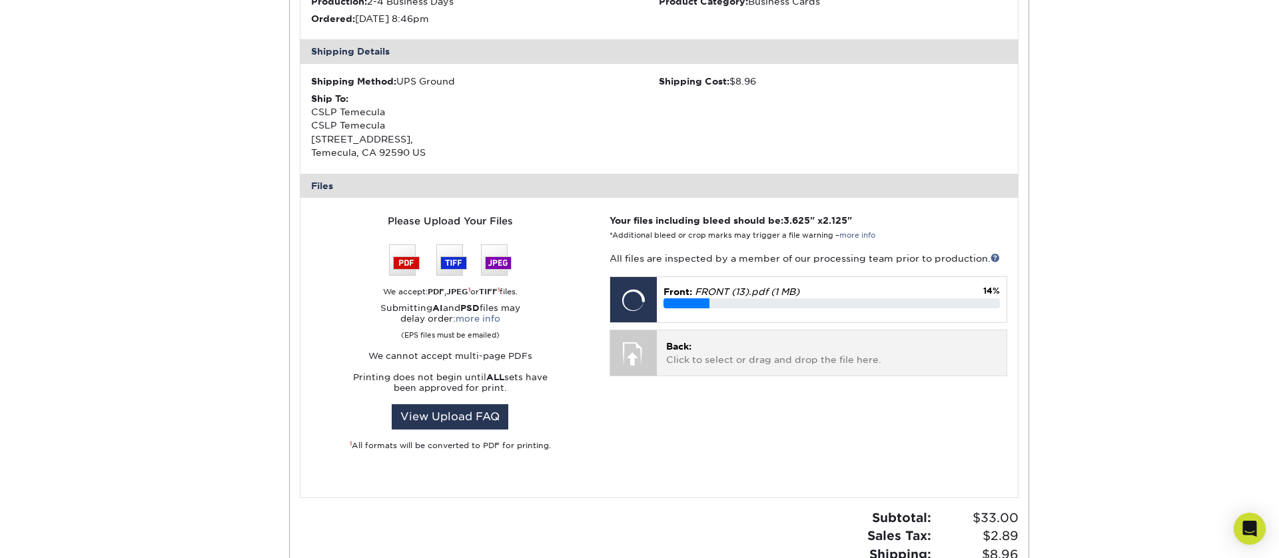
click at [696, 362] on p "Back: Click to select or drag and drop the file here." at bounding box center [831, 353] width 331 height 27
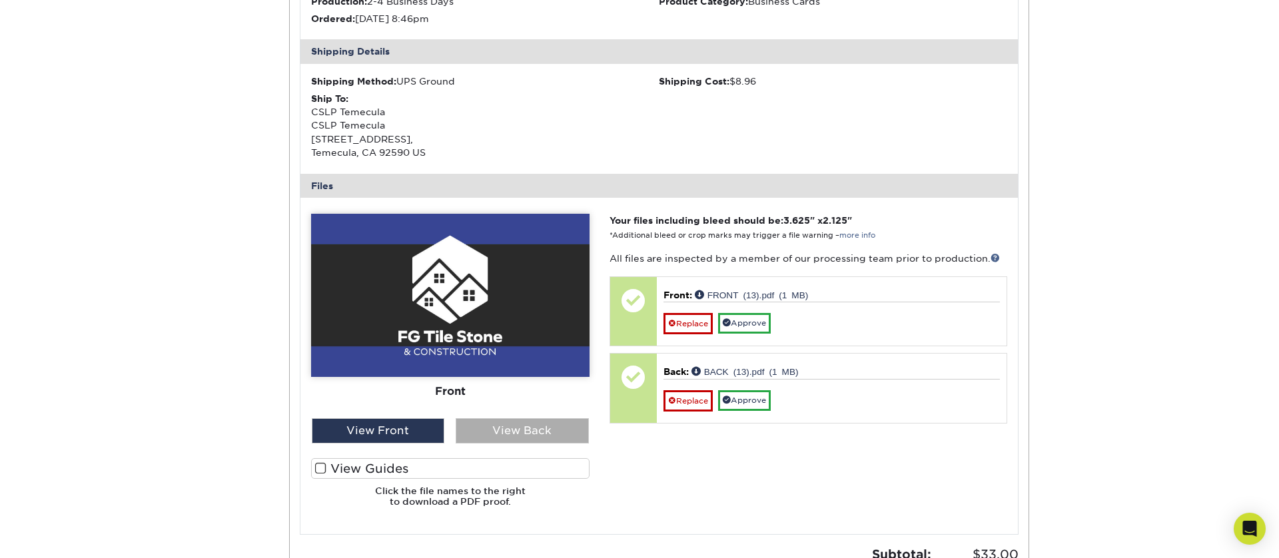
click at [545, 428] on div "View Back" at bounding box center [522, 430] width 133 height 25
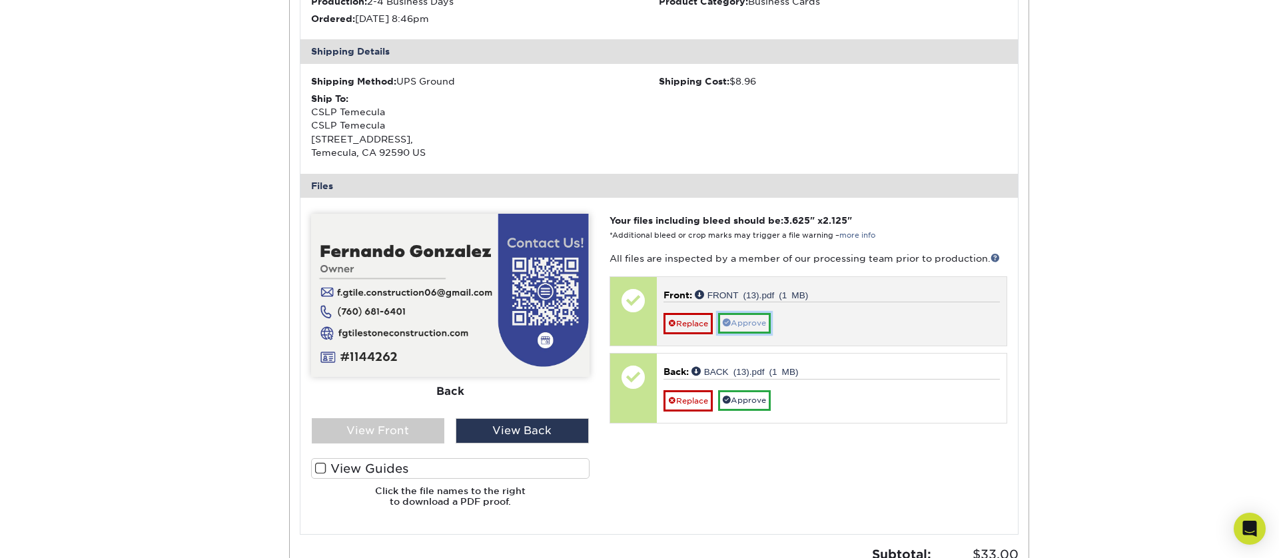
click at [767, 331] on link "Approve" at bounding box center [744, 323] width 53 height 21
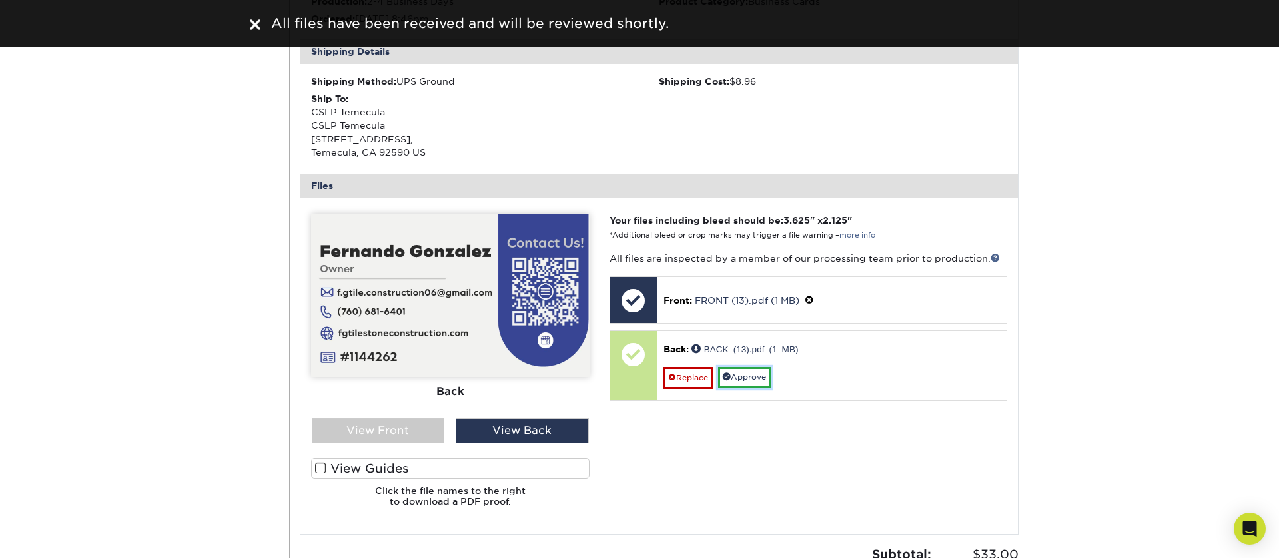
click at [757, 380] on link "Approve" at bounding box center [744, 377] width 53 height 21
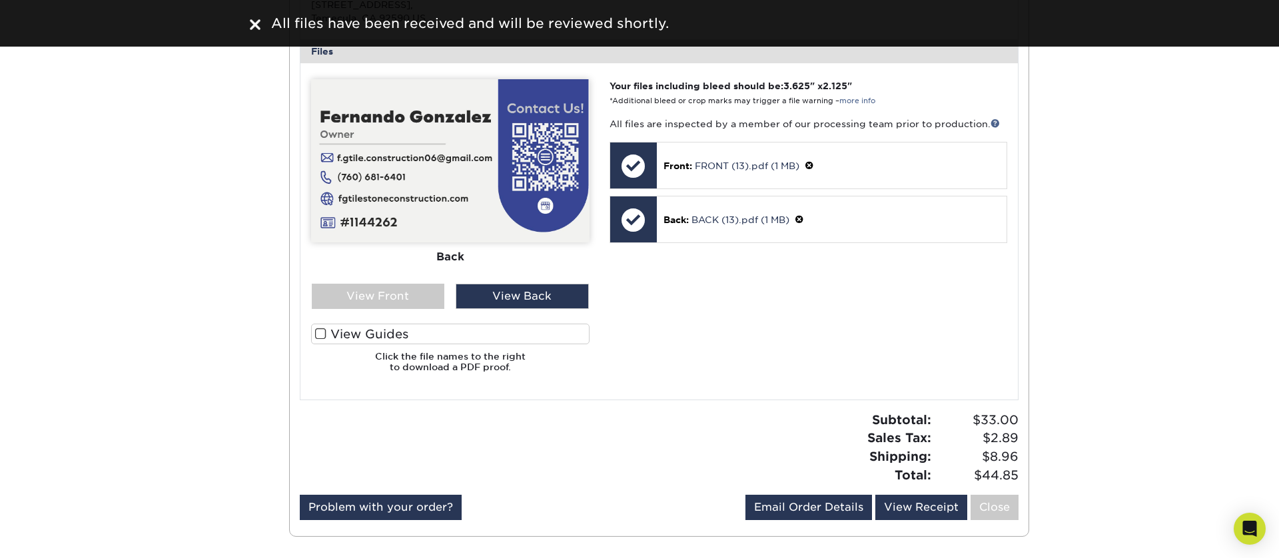
scroll to position [0, 0]
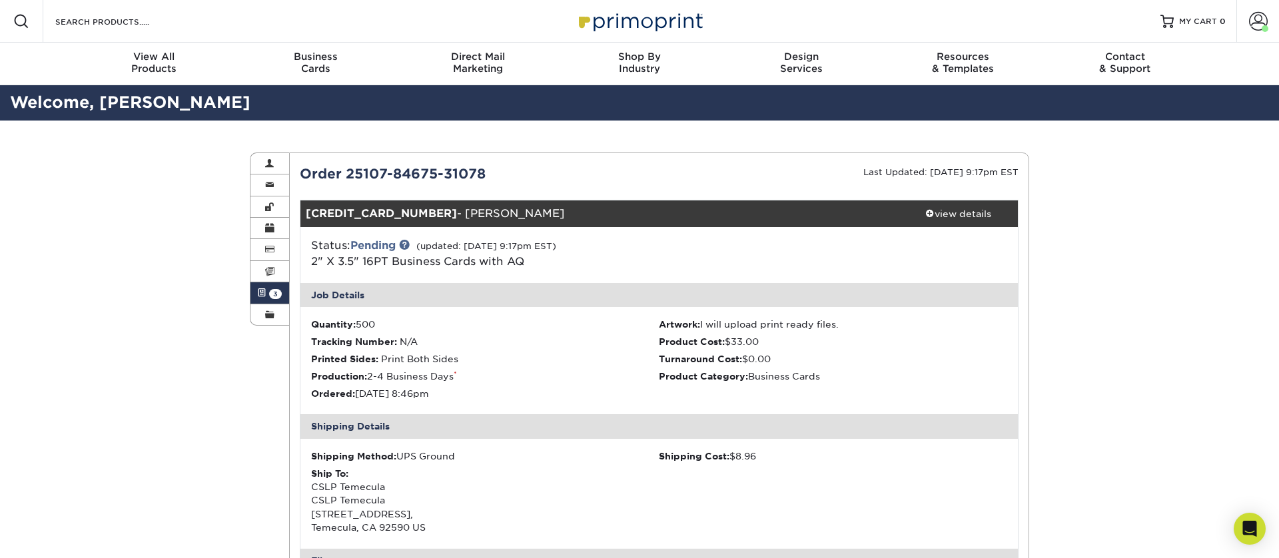
click at [633, 21] on img at bounding box center [639, 21] width 133 height 29
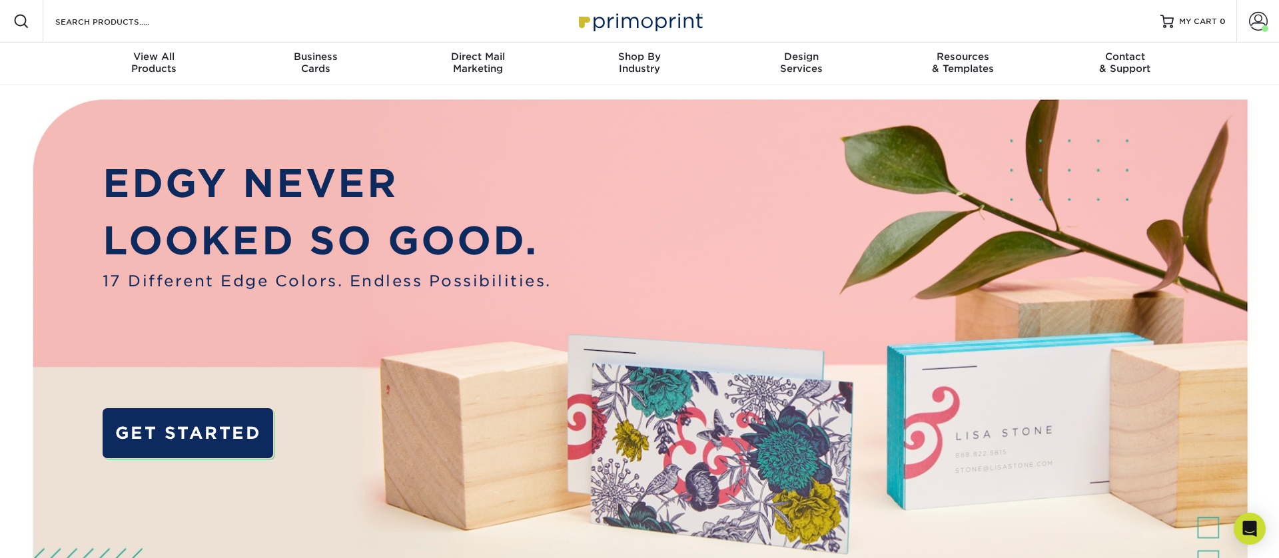
click at [621, 23] on img at bounding box center [639, 21] width 133 height 29
click at [1264, 21] on span at bounding box center [1258, 21] width 19 height 19
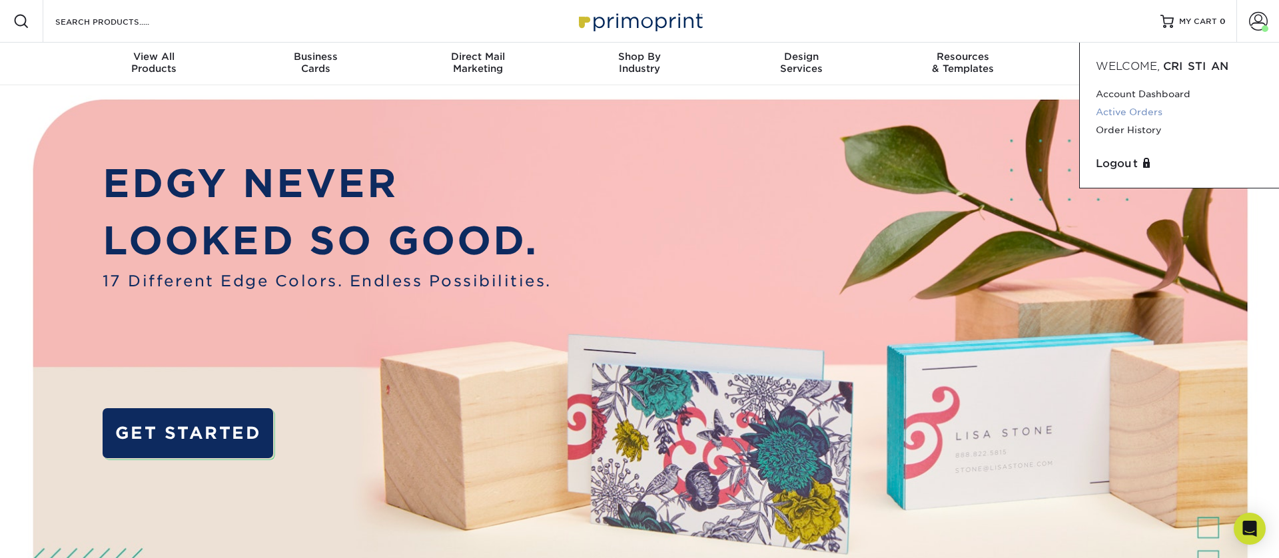
click at [1120, 115] on link "Active Orders" at bounding box center [1179, 112] width 167 height 18
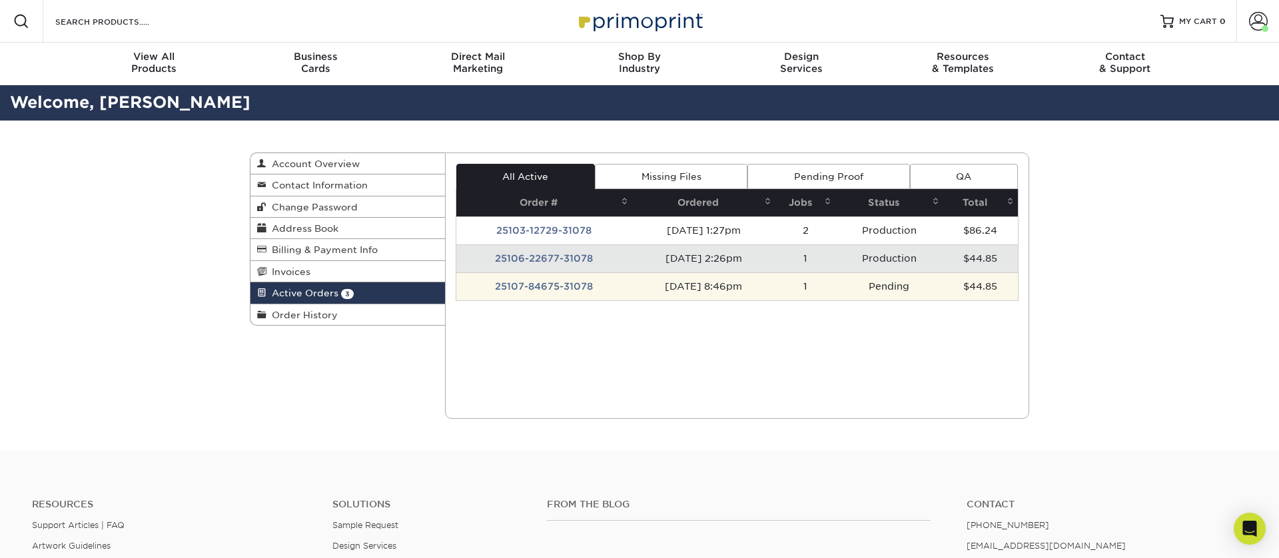
click at [613, 292] on td "25107-84675-31078" at bounding box center [544, 286] width 176 height 28
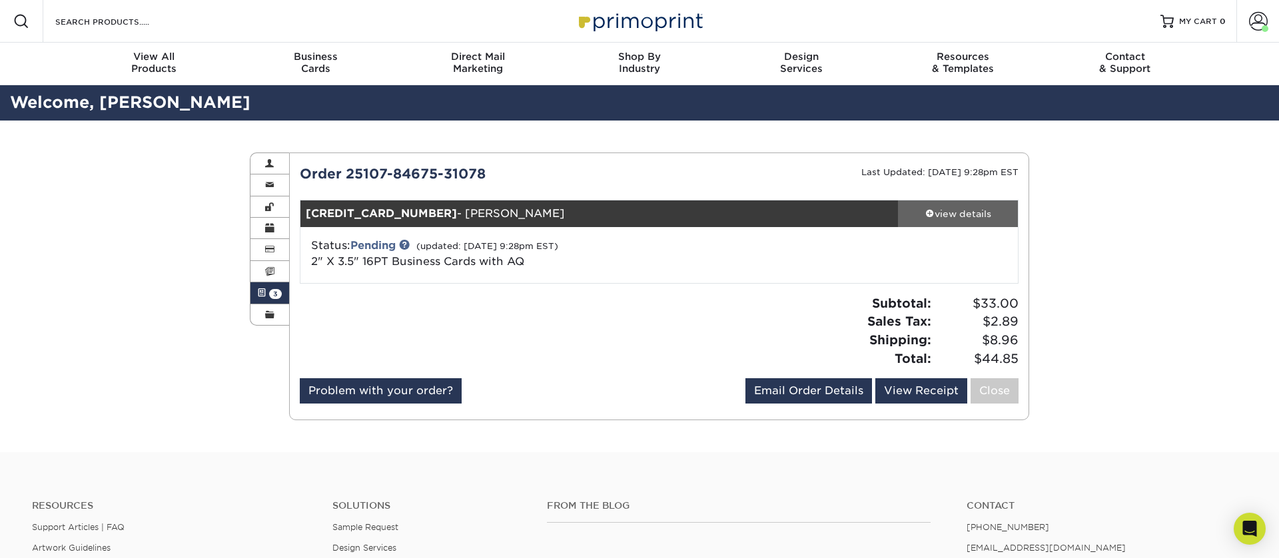
click at [957, 208] on div "view details" at bounding box center [958, 213] width 120 height 13
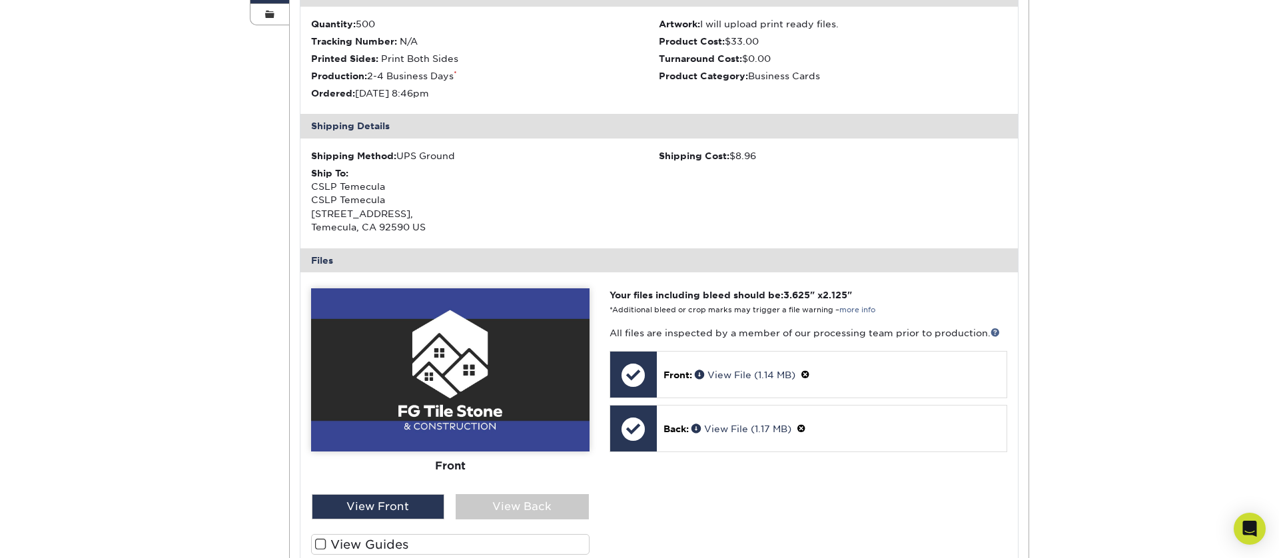
scroll to position [344, 0]
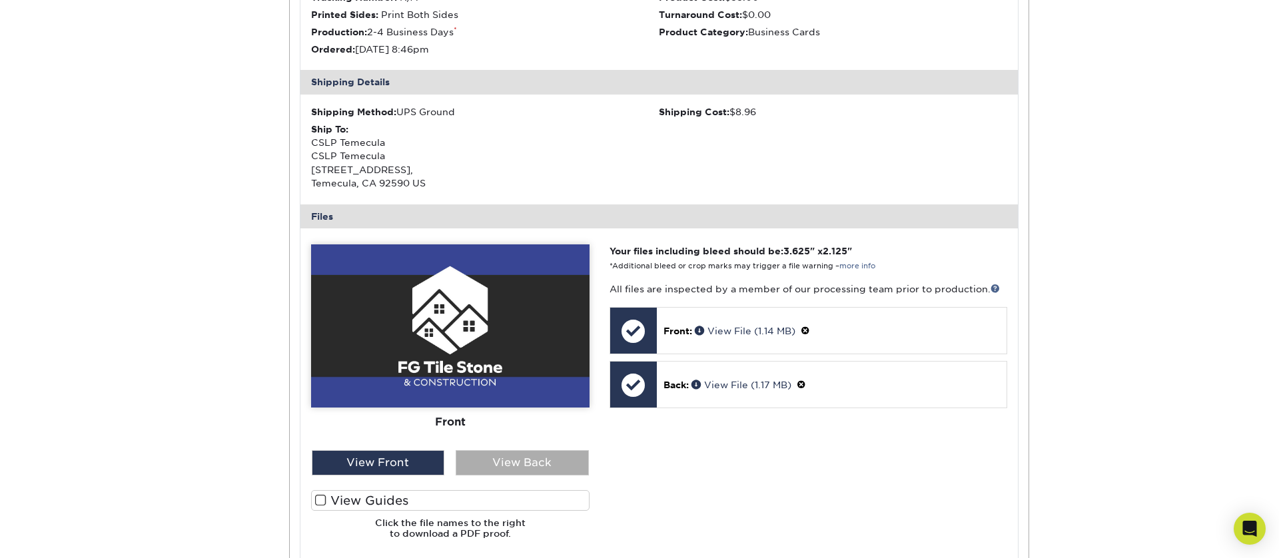
click at [510, 465] on div "View Back" at bounding box center [522, 462] width 133 height 25
